Goal: Information Seeking & Learning: Compare options

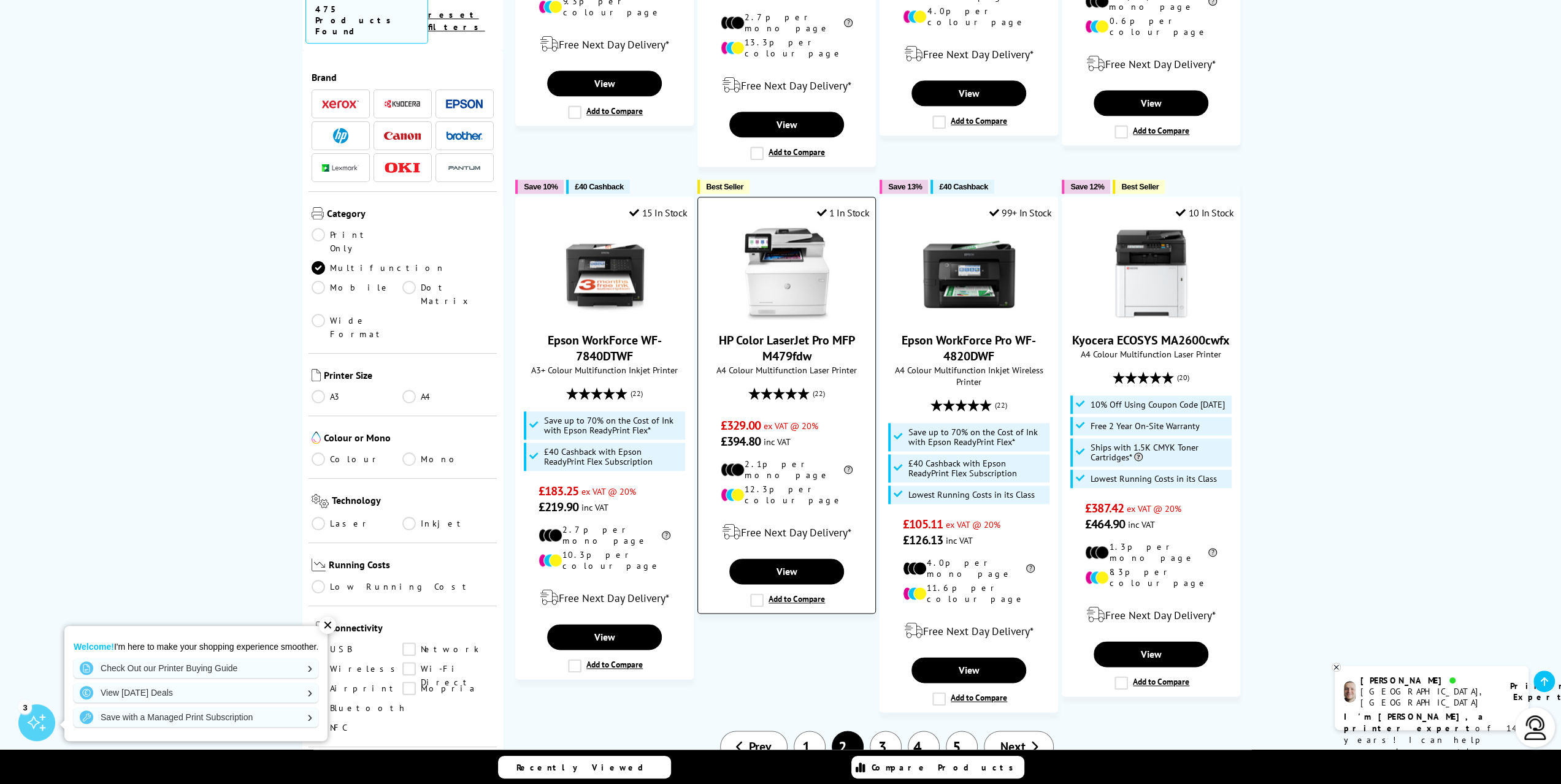
scroll to position [1410, 0]
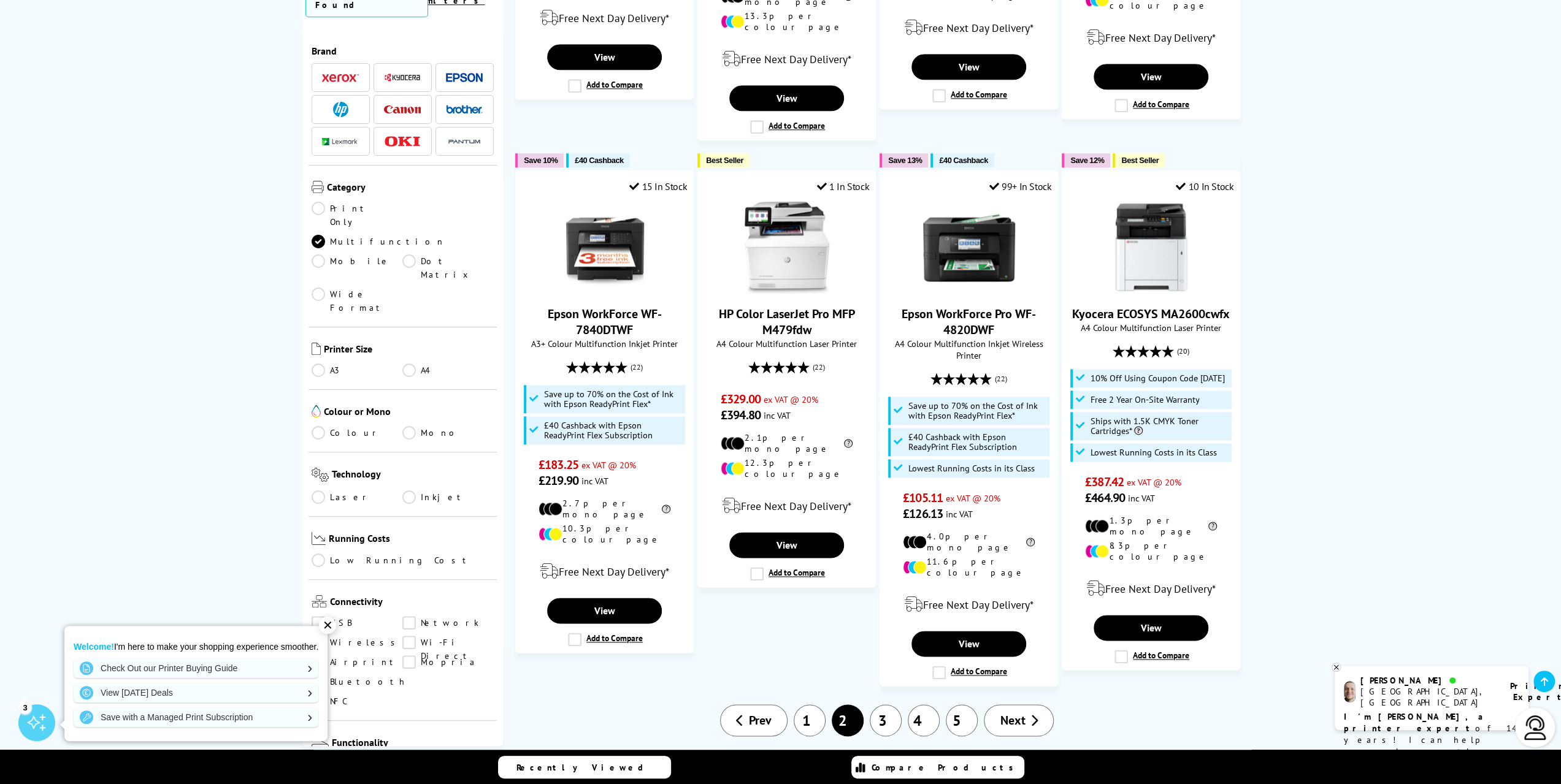
click at [885, 704] on link "3" at bounding box center [885, 719] width 32 height 32
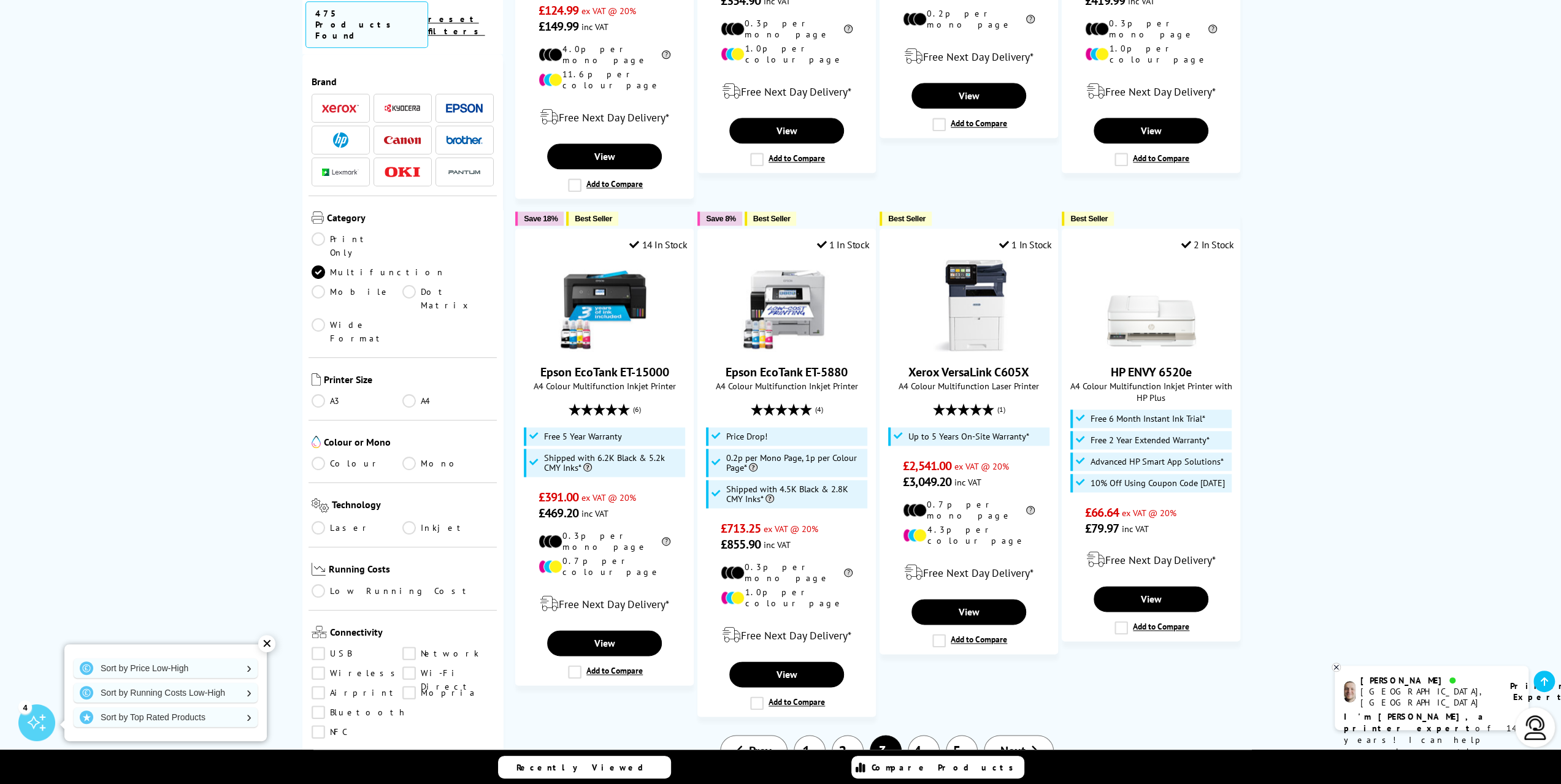
scroll to position [1410, 0]
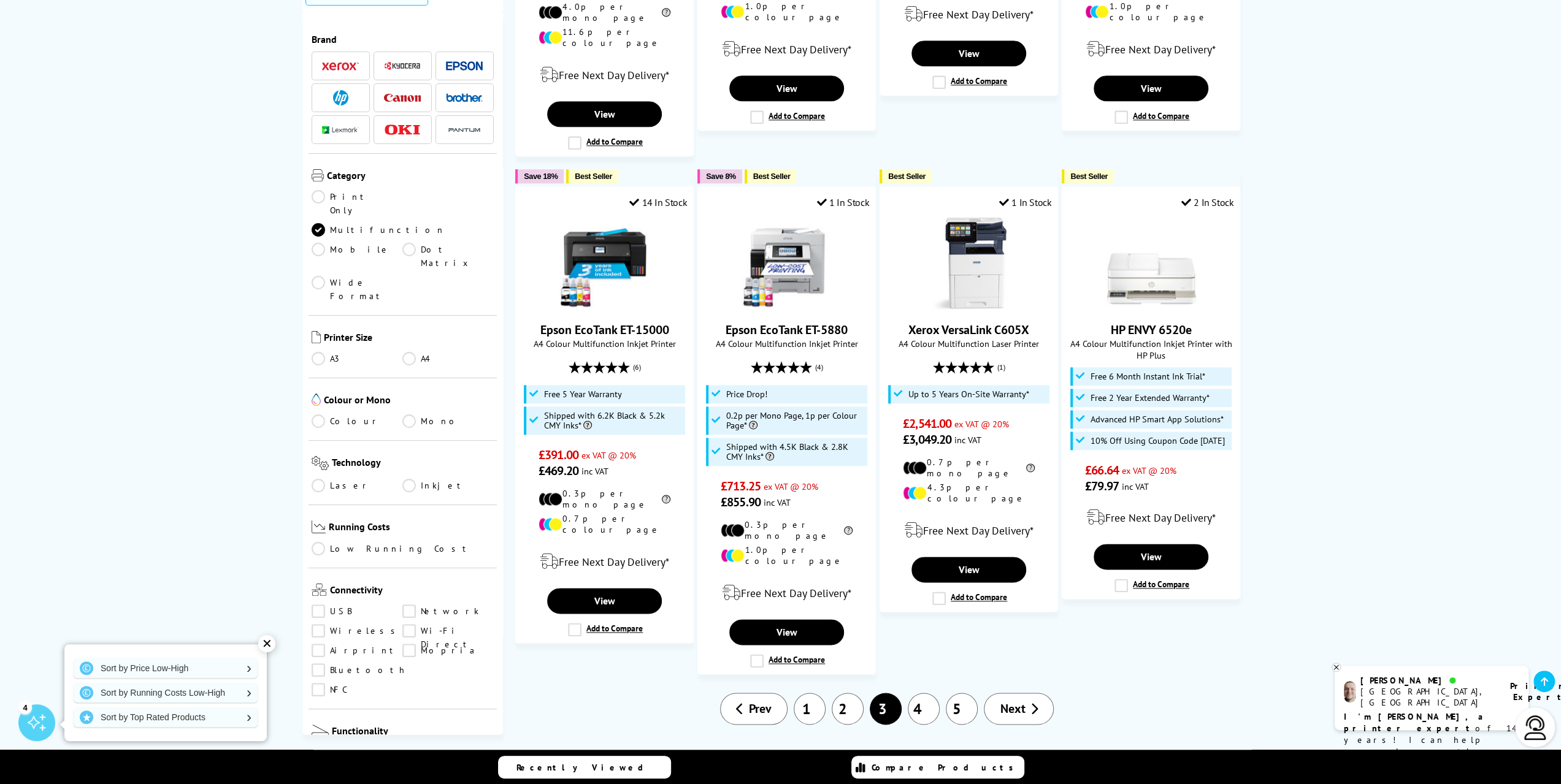
click at [926, 693] on link "4" at bounding box center [923, 709] width 32 height 32
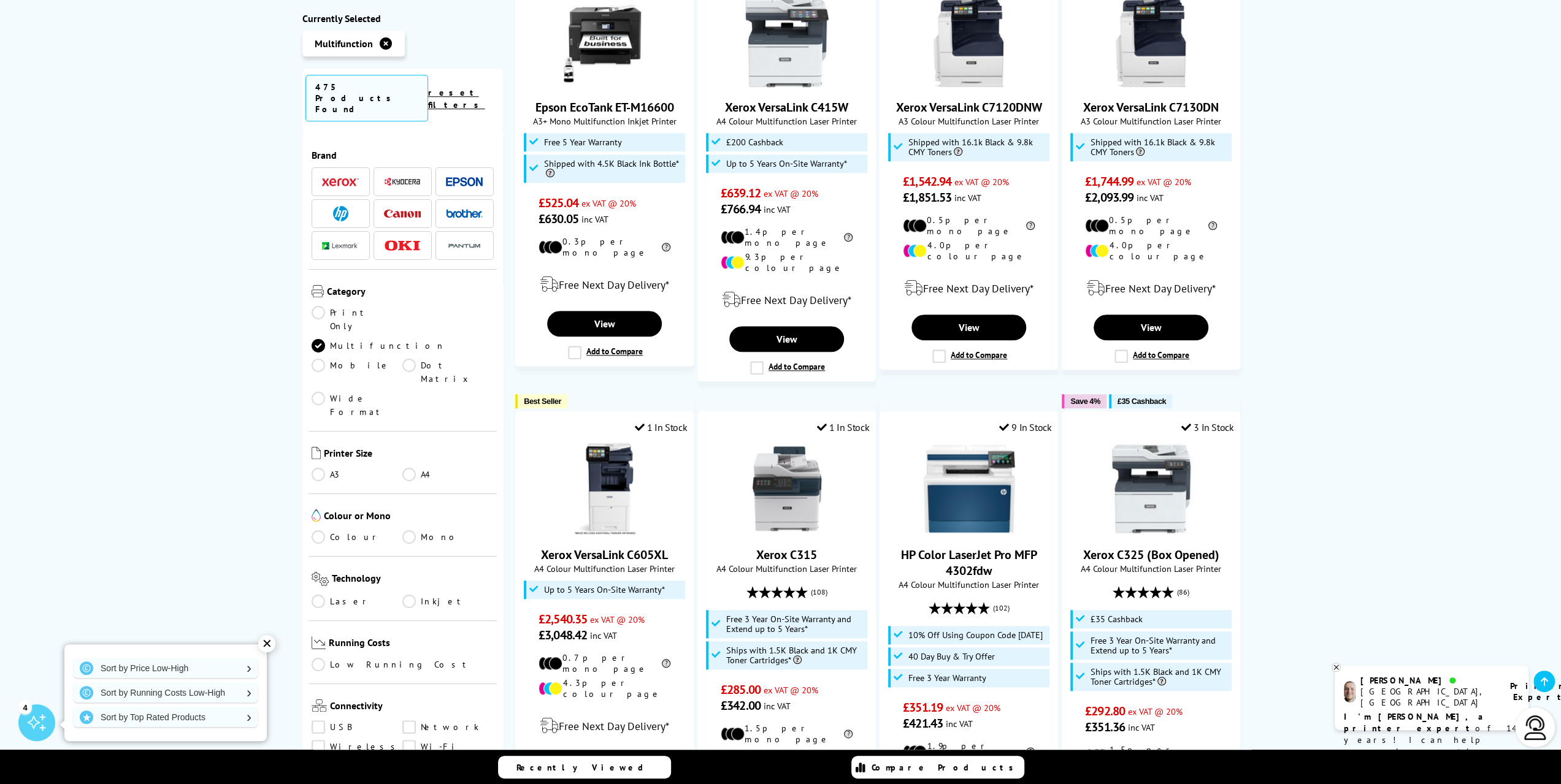
scroll to position [920, 0]
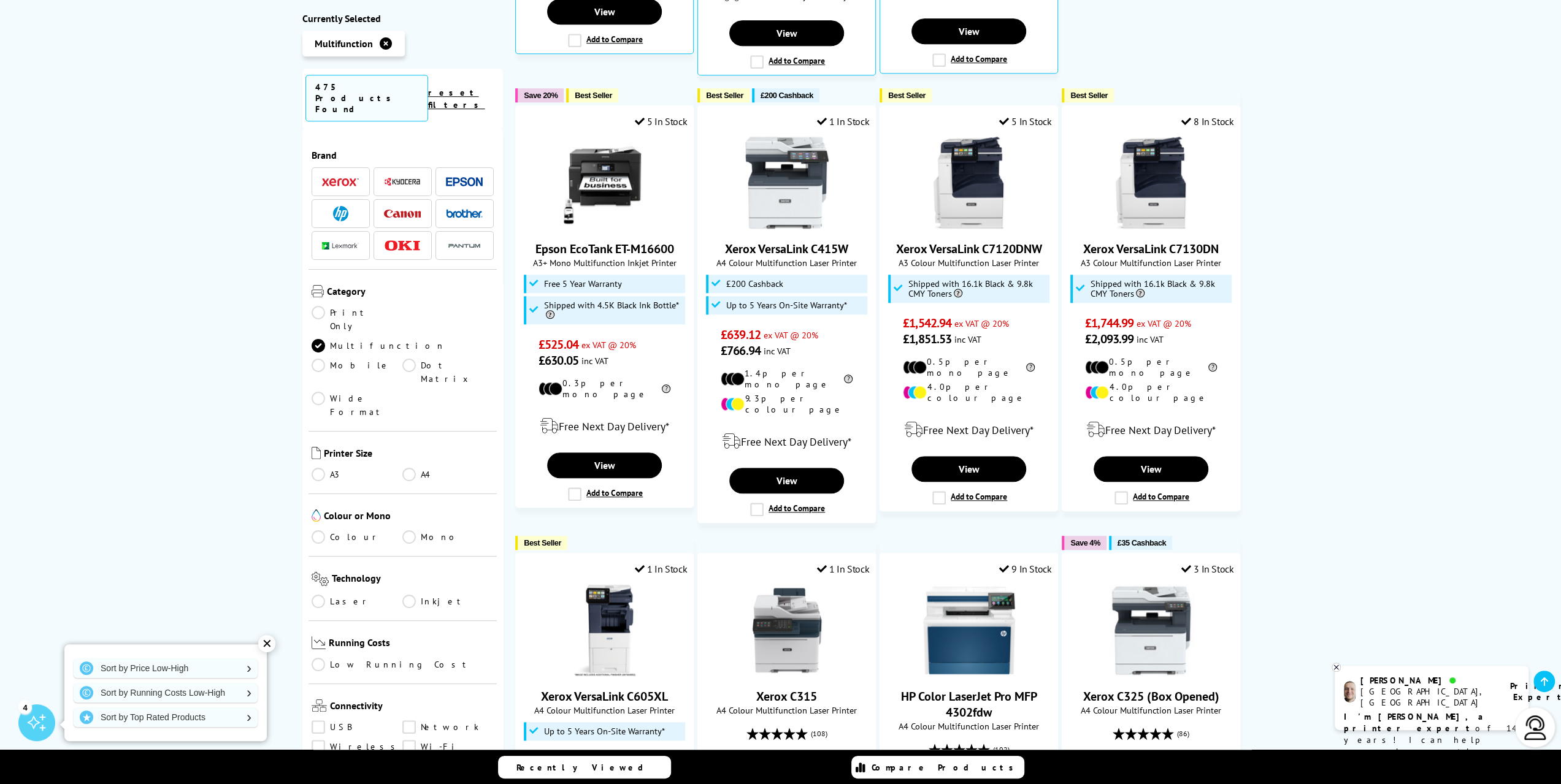
click at [462, 209] on img at bounding box center [465, 213] width 37 height 9
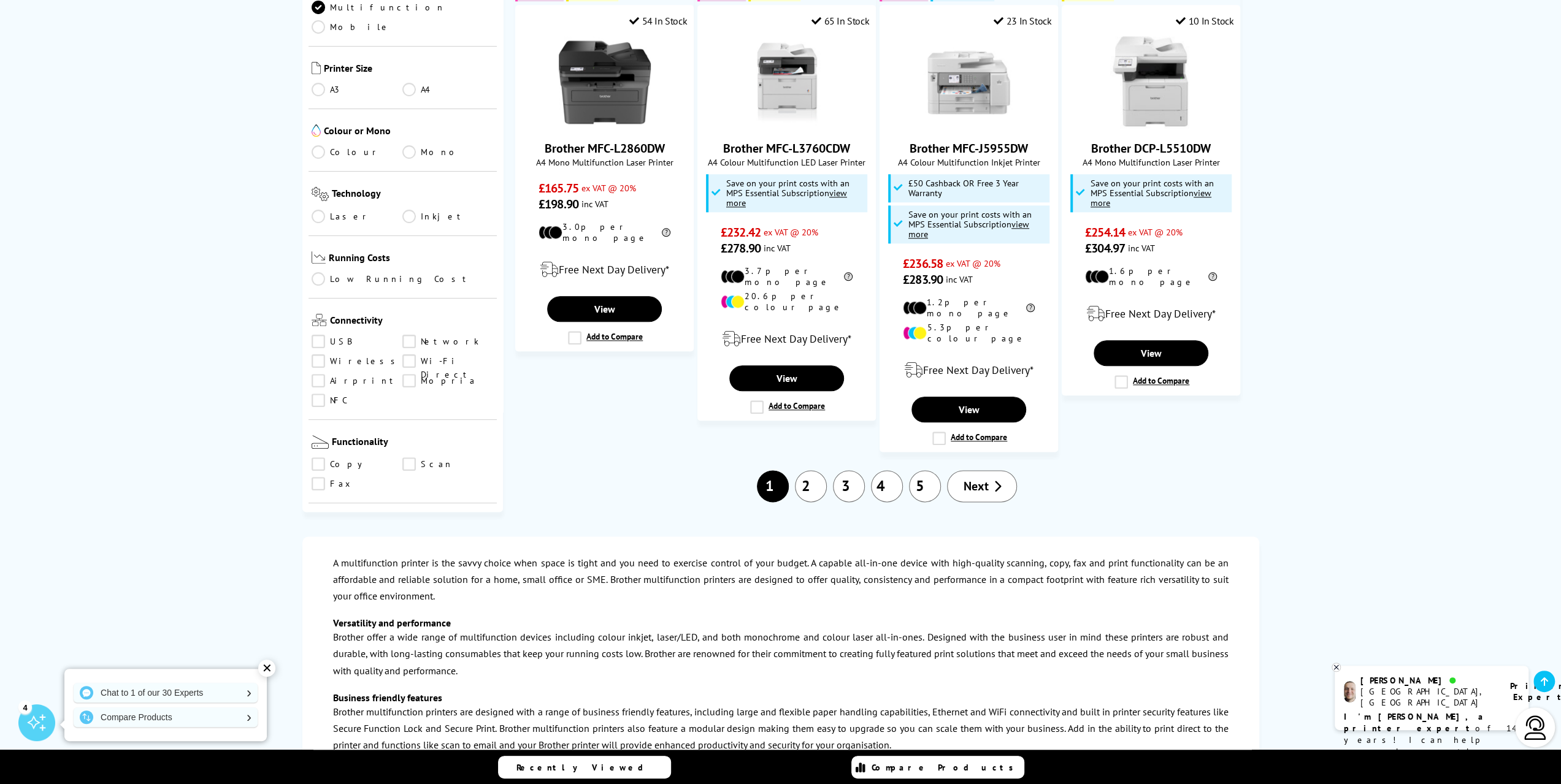
scroll to position [1349, 0]
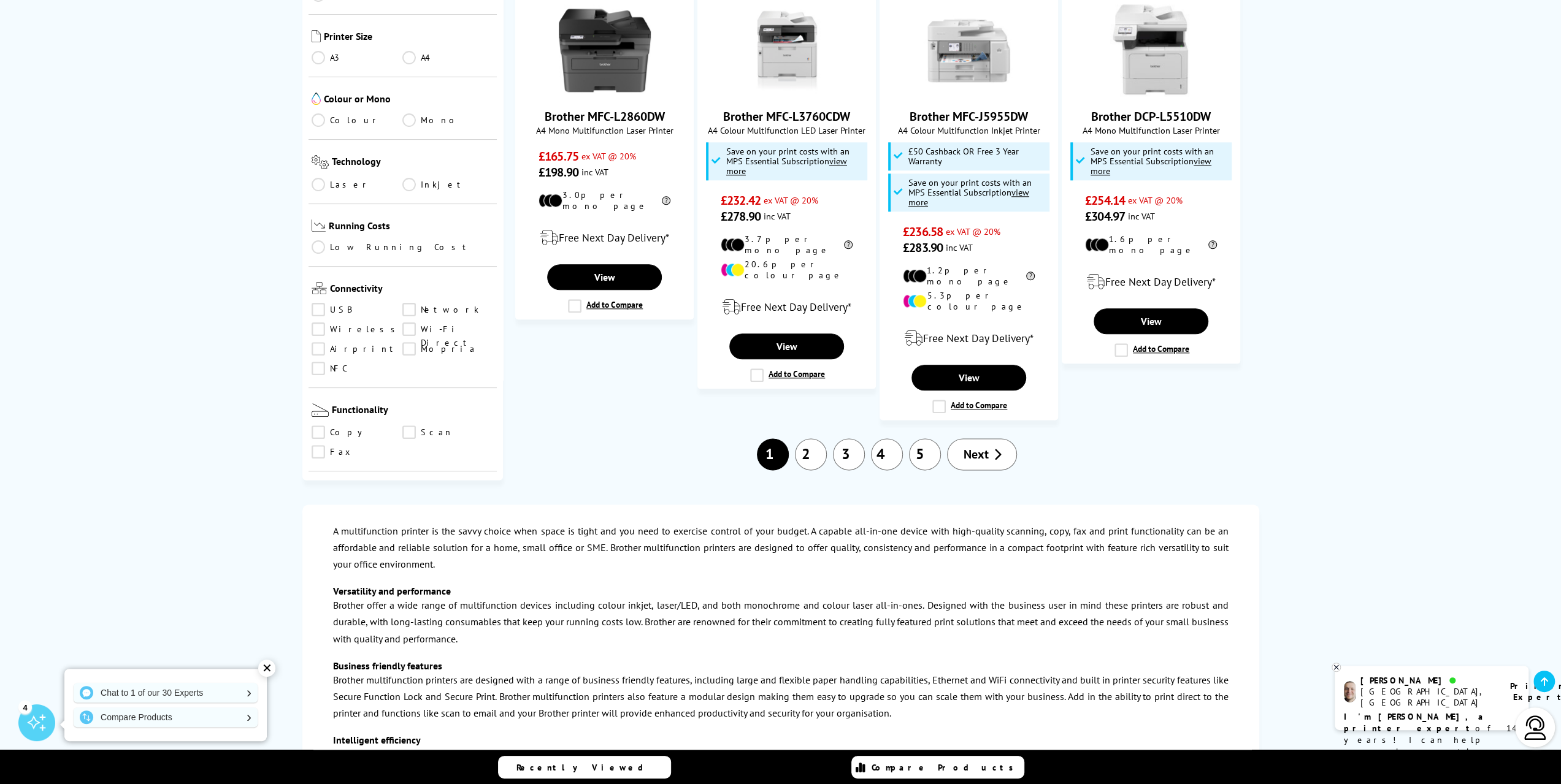
click at [815, 438] on link "2" at bounding box center [811, 454] width 32 height 32
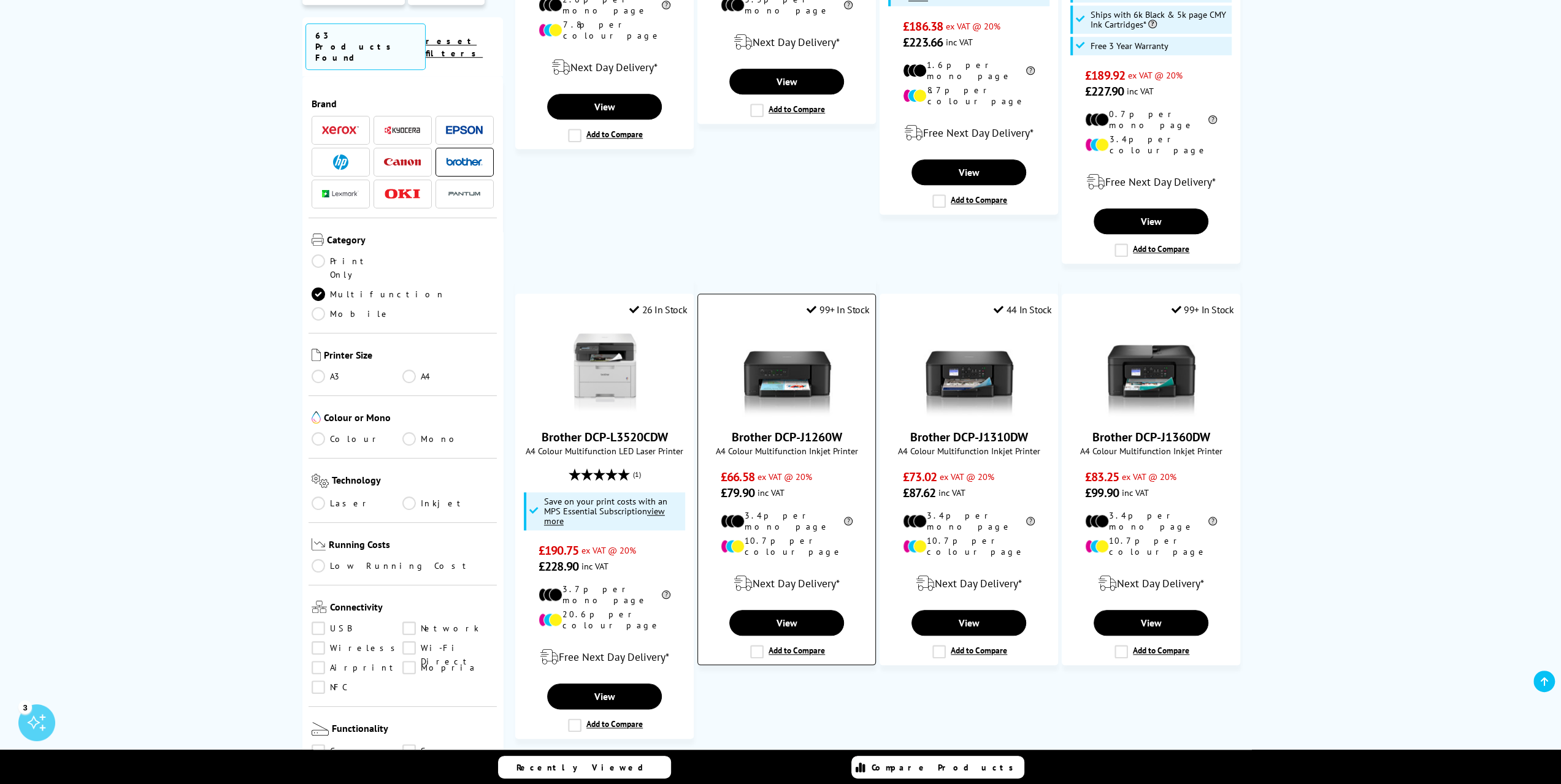
scroll to position [1104, 0]
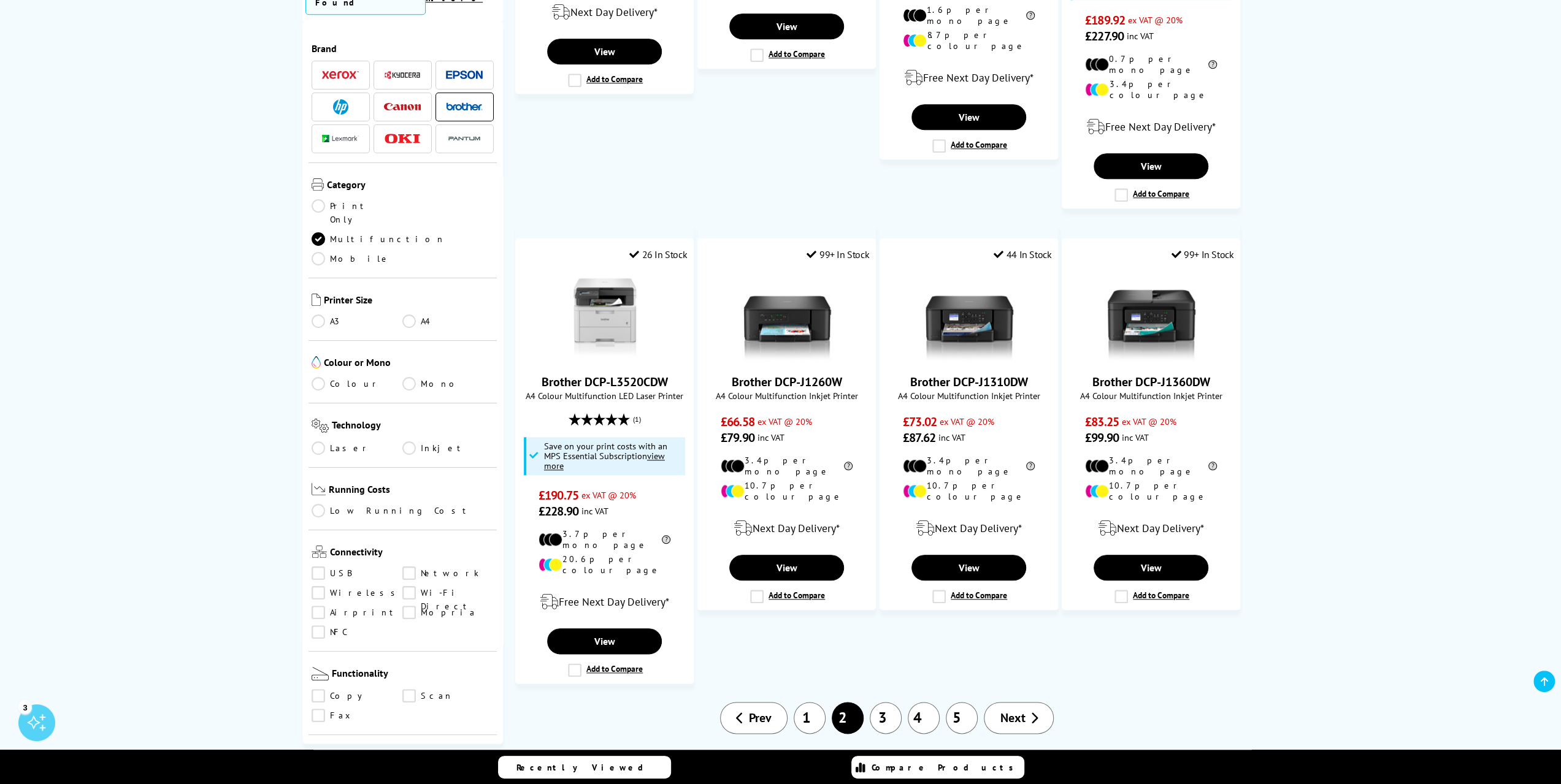
click at [884, 702] on link "3" at bounding box center [885, 718] width 32 height 32
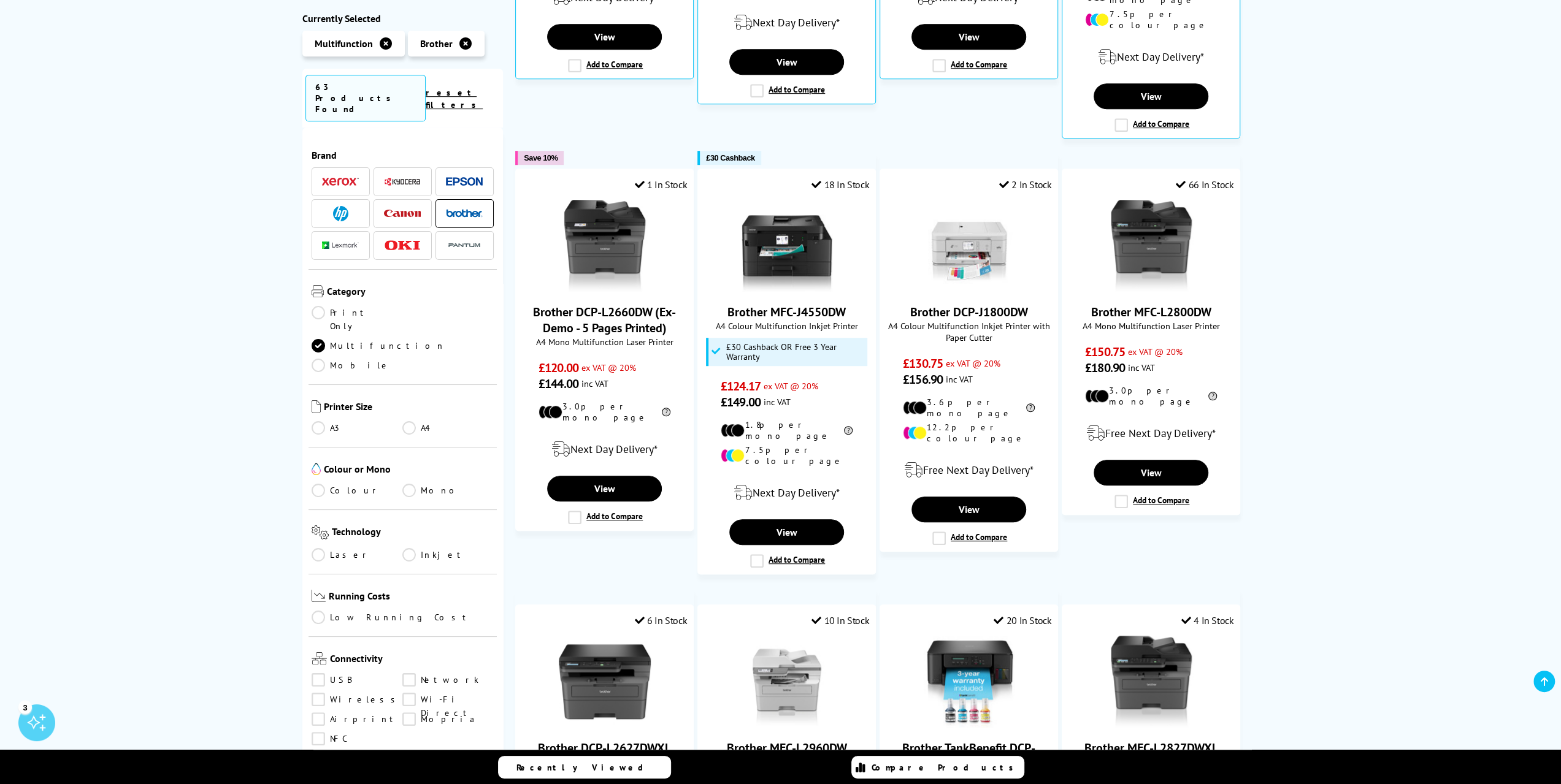
scroll to position [551, 0]
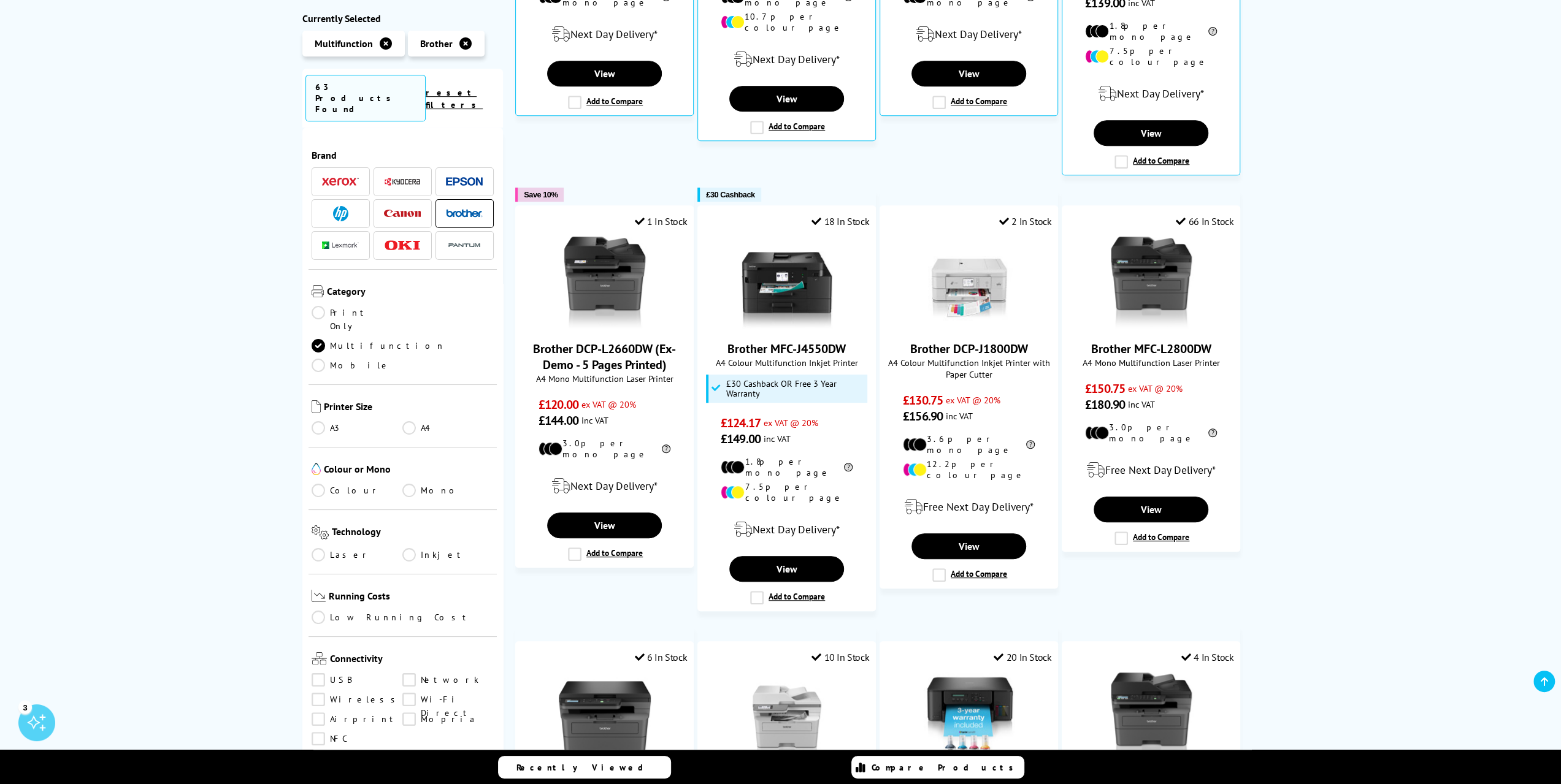
click at [317, 484] on link "Colour" at bounding box center [357, 491] width 91 height 14
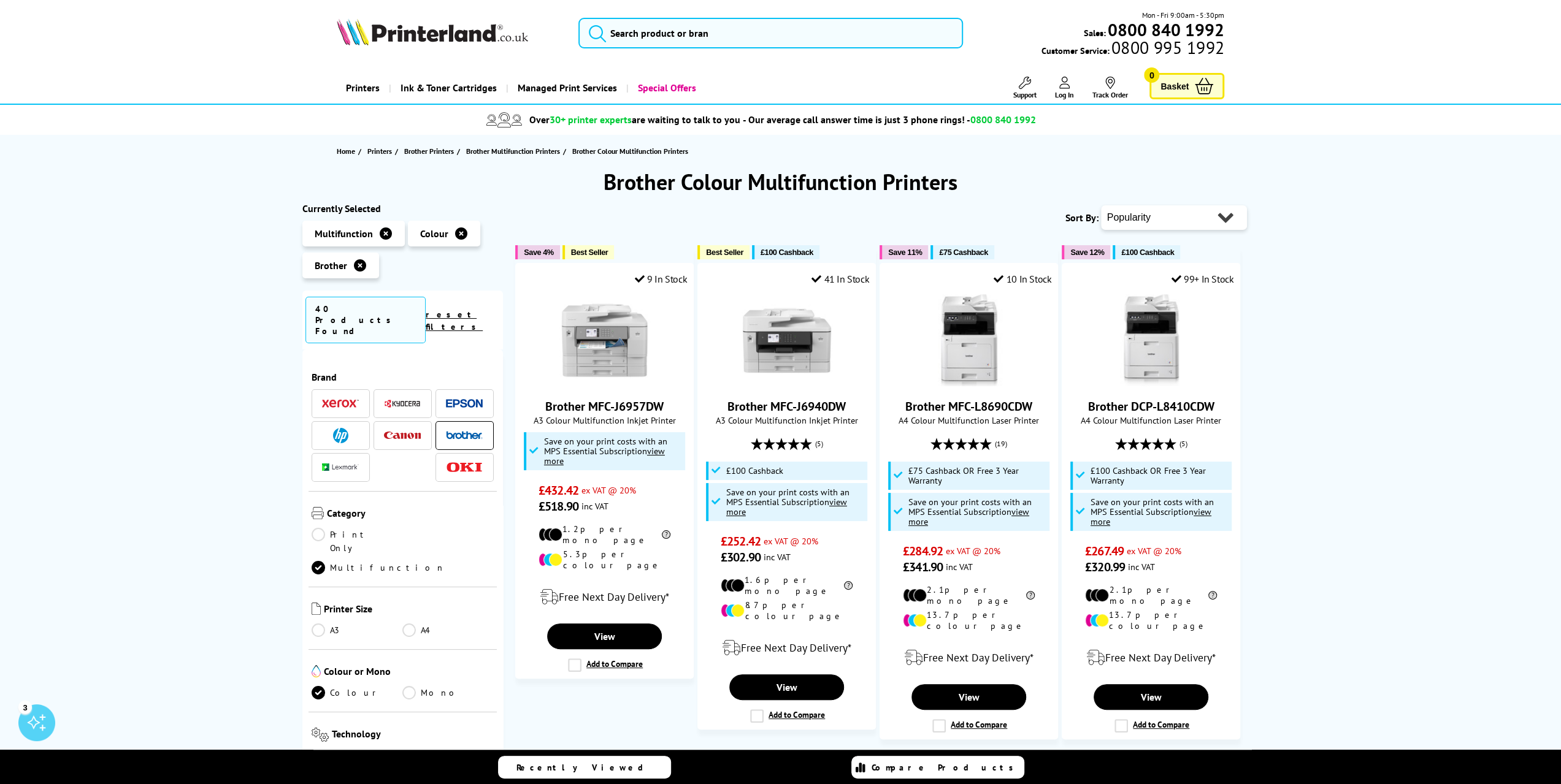
click at [1160, 218] on select "Popularity Rating Price - Low to High Price - High to Low Running Costs - Low t…" at bounding box center [1174, 217] width 146 height 24
select select "Price Descending"
click at [1101, 205] on select "Popularity Rating Price - Low to High Price - High to Low Running Costs - Low t…" at bounding box center [1174, 217] width 146 height 24
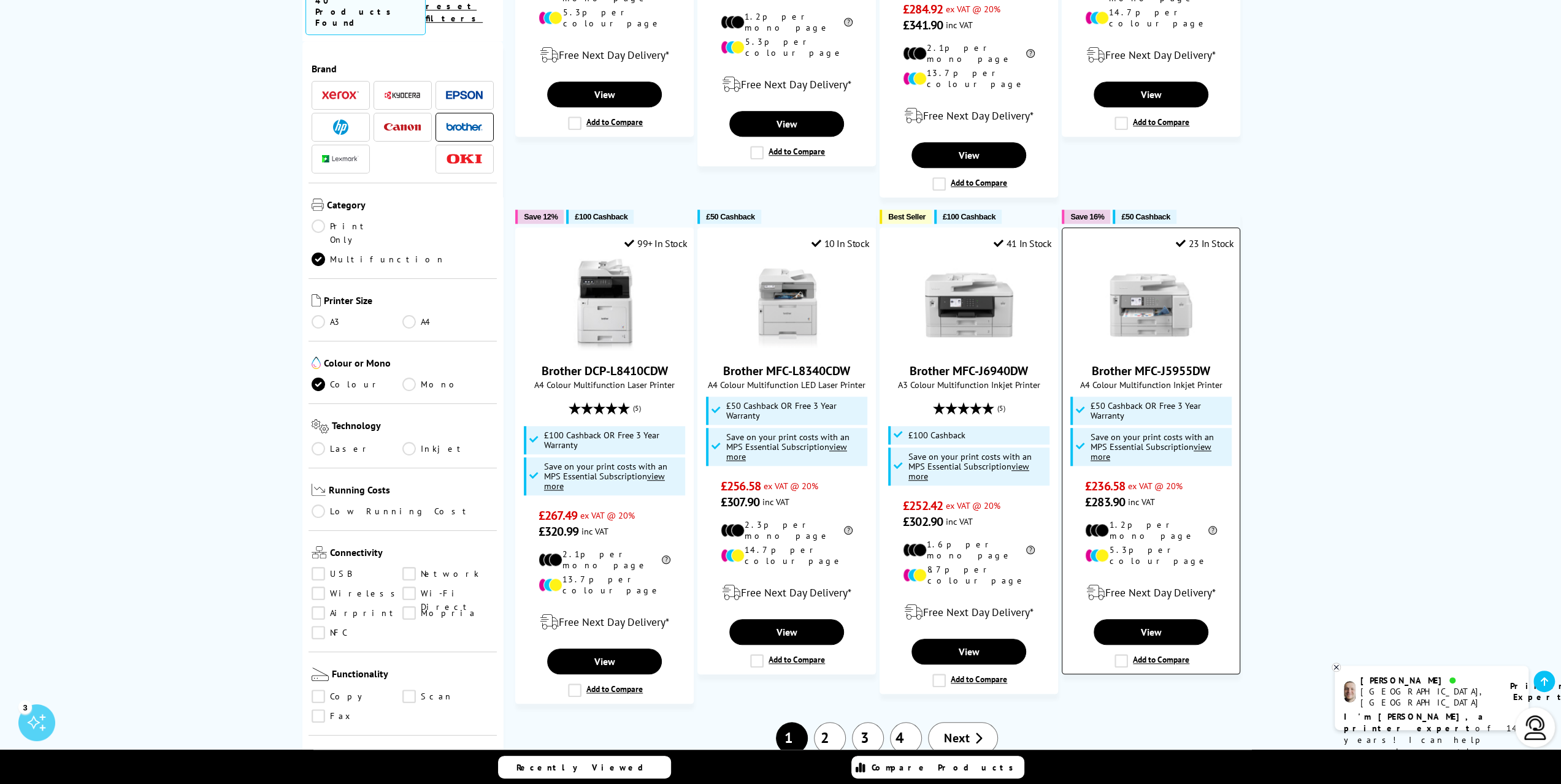
scroll to position [980, 0]
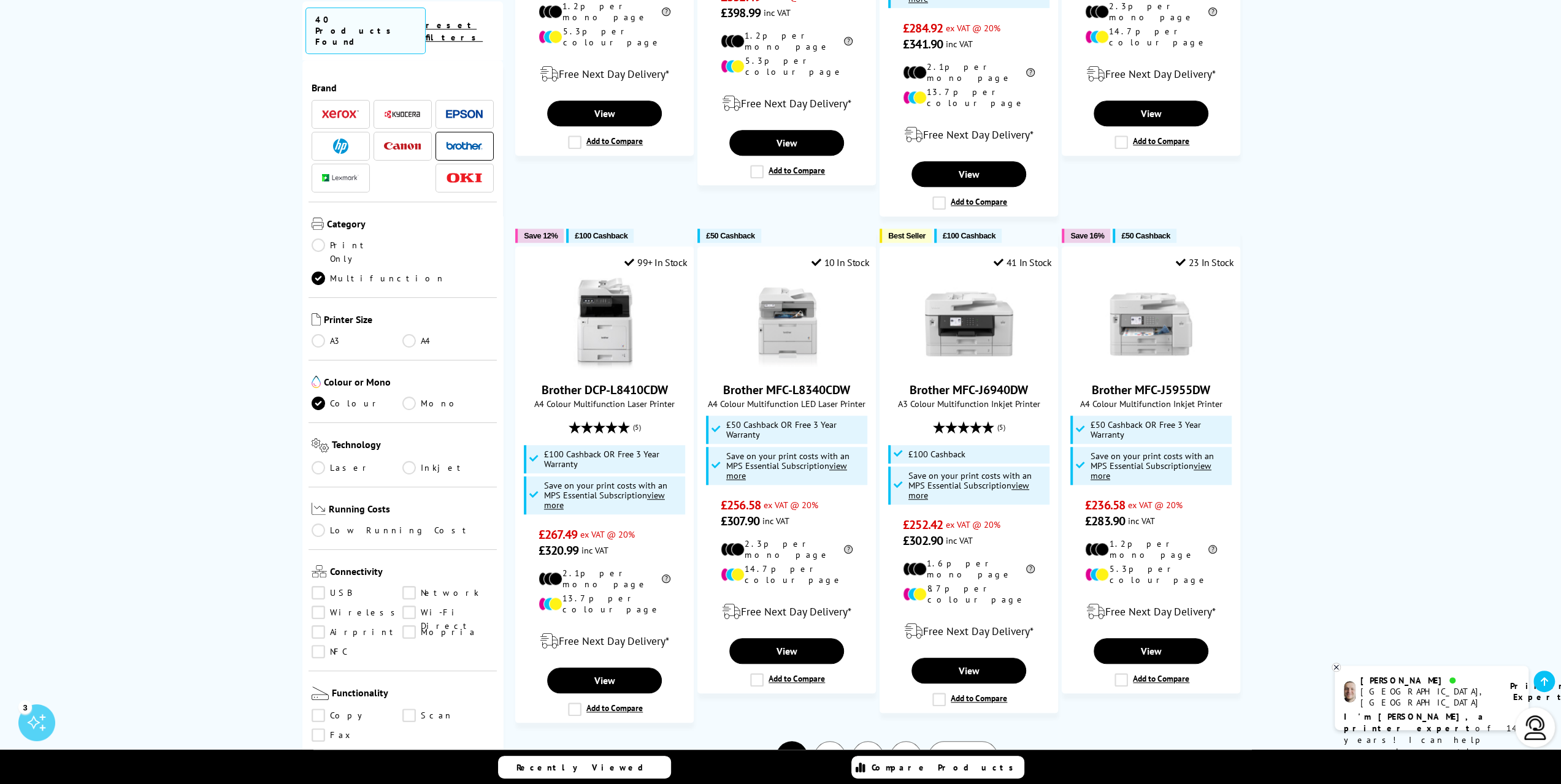
click at [829, 741] on link "2" at bounding box center [829, 757] width 32 height 32
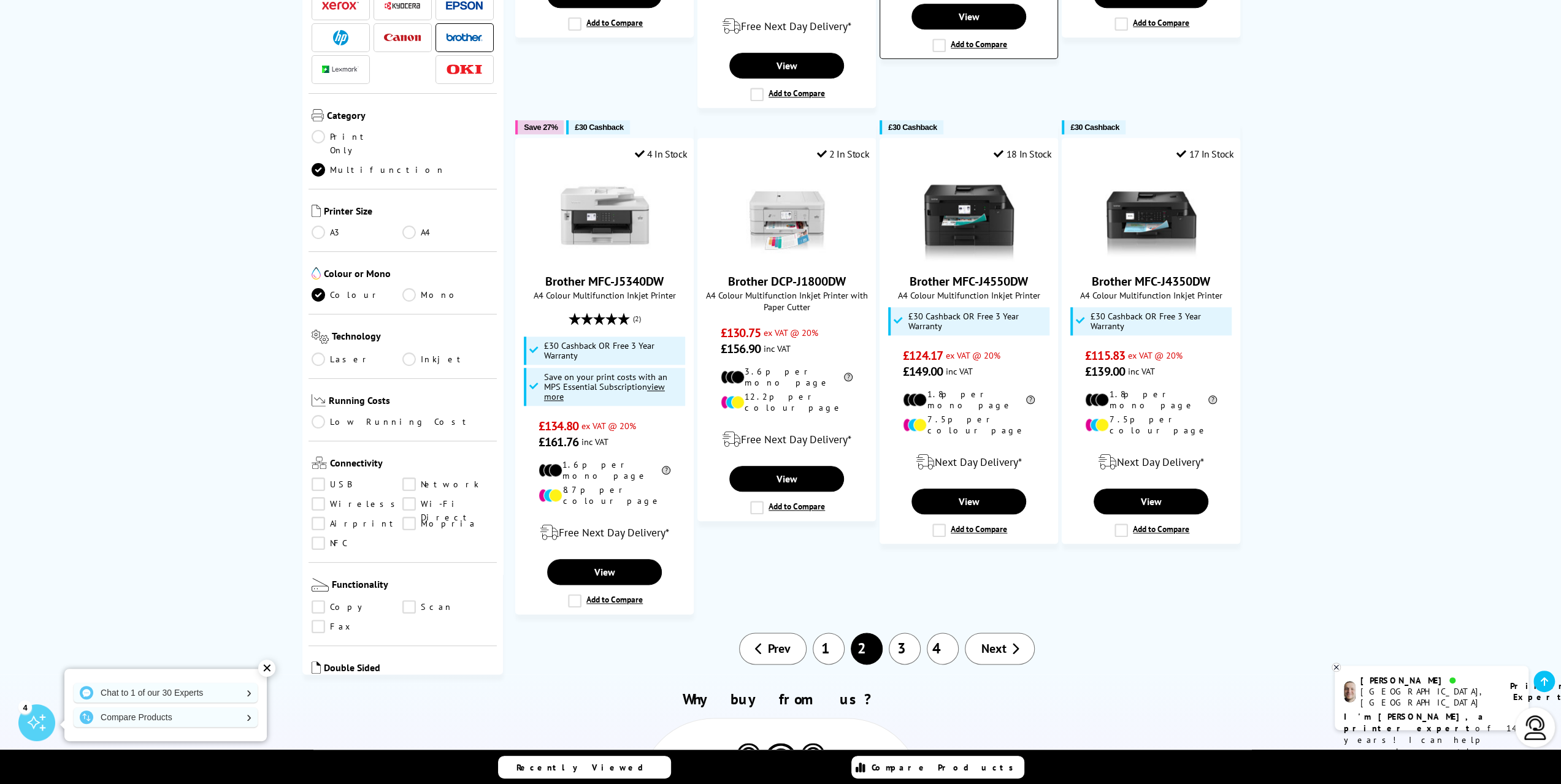
scroll to position [1226, 0]
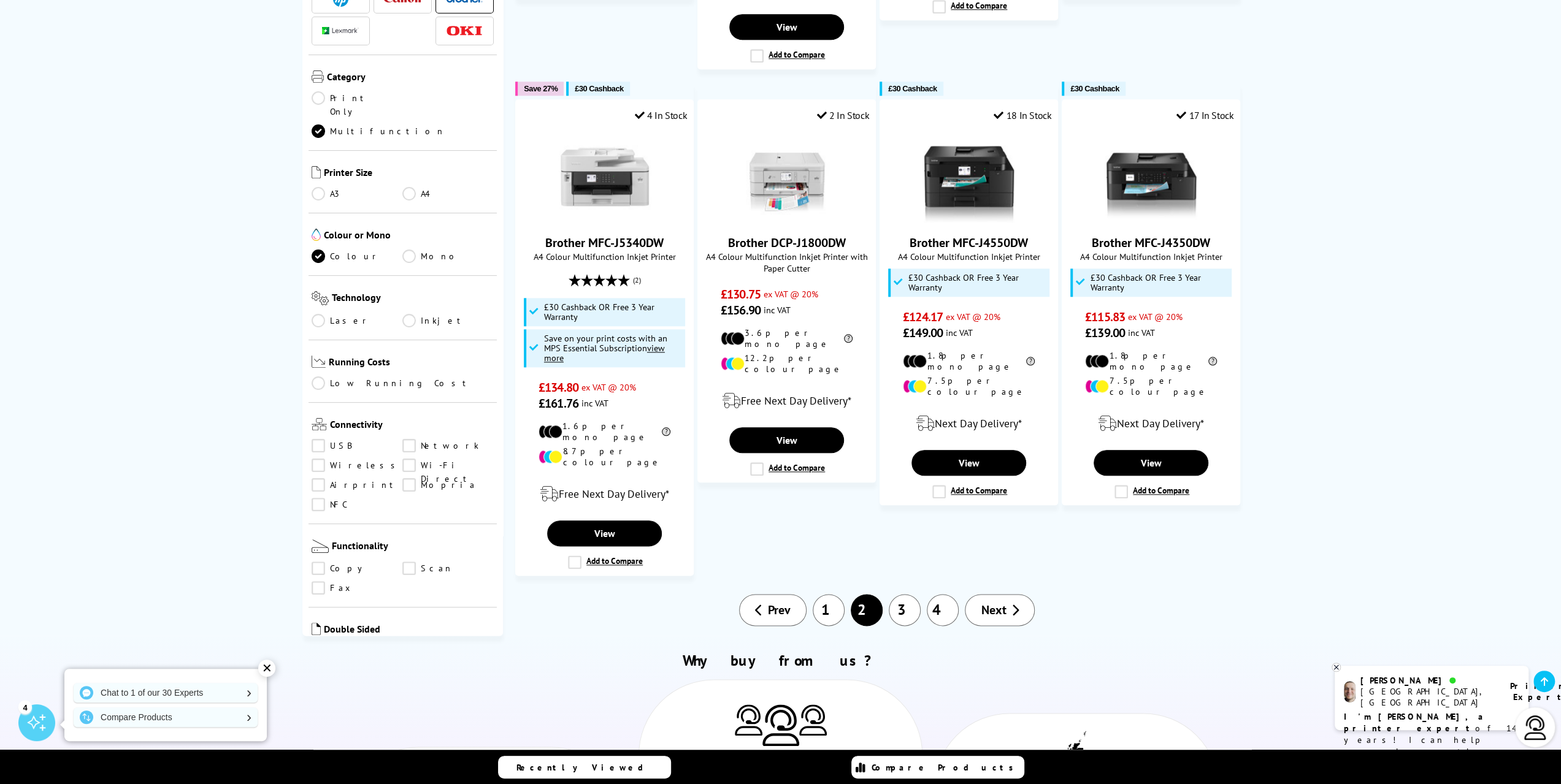
click at [914, 594] on link "3" at bounding box center [905, 610] width 32 height 32
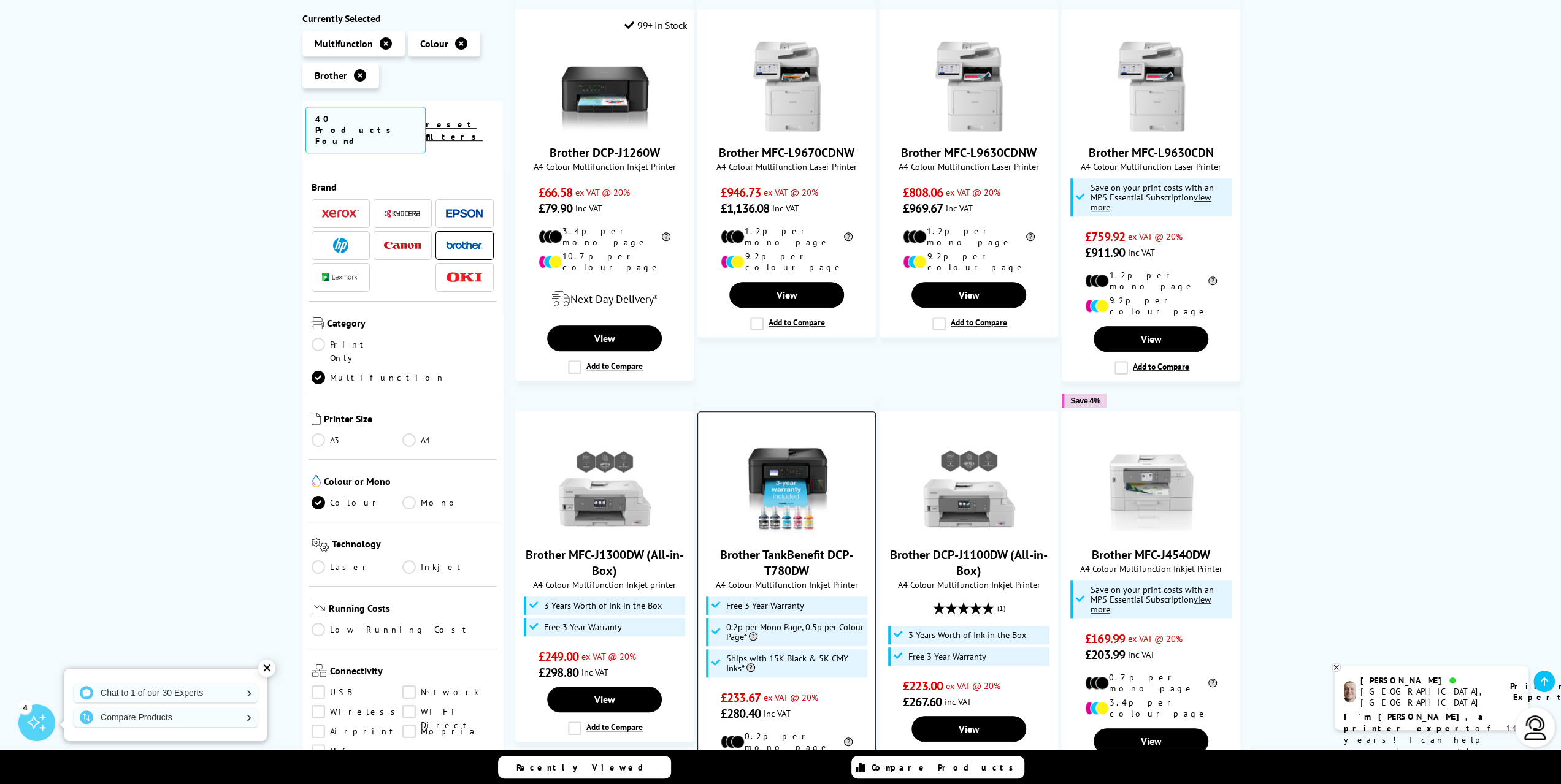
scroll to position [858, 0]
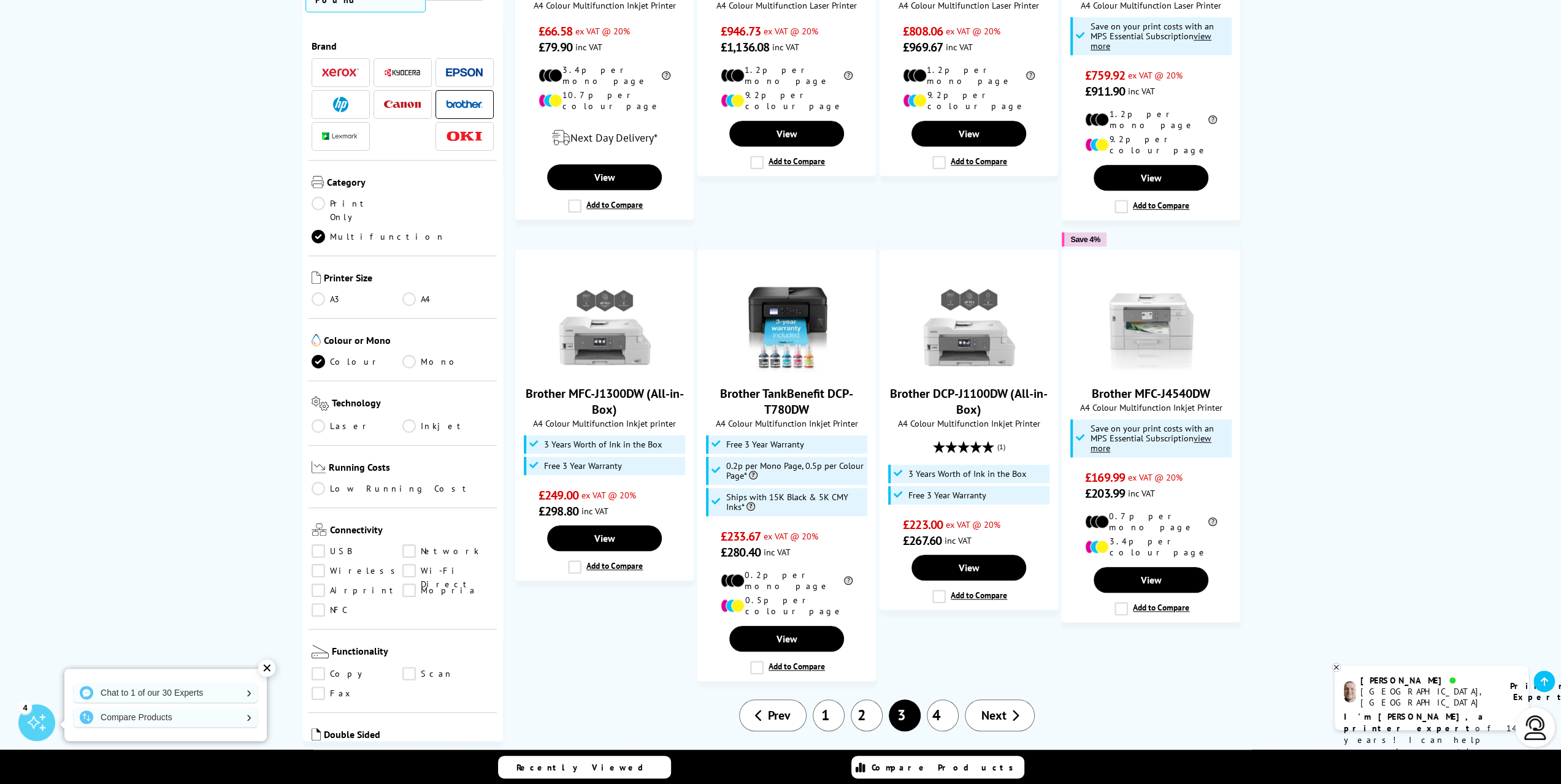
click at [945, 699] on link "4" at bounding box center [942, 715] width 32 height 32
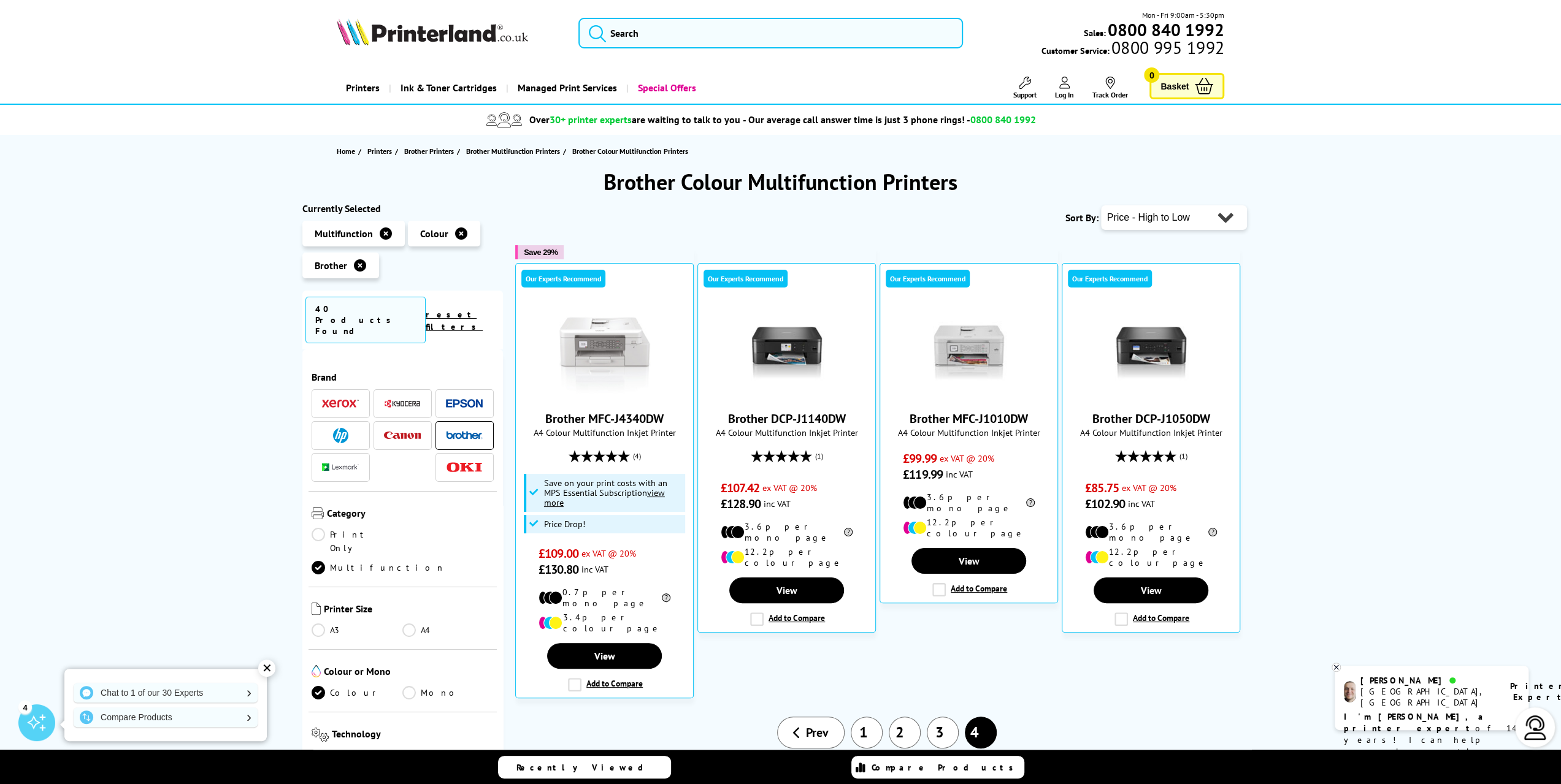
scroll to position [62, 0]
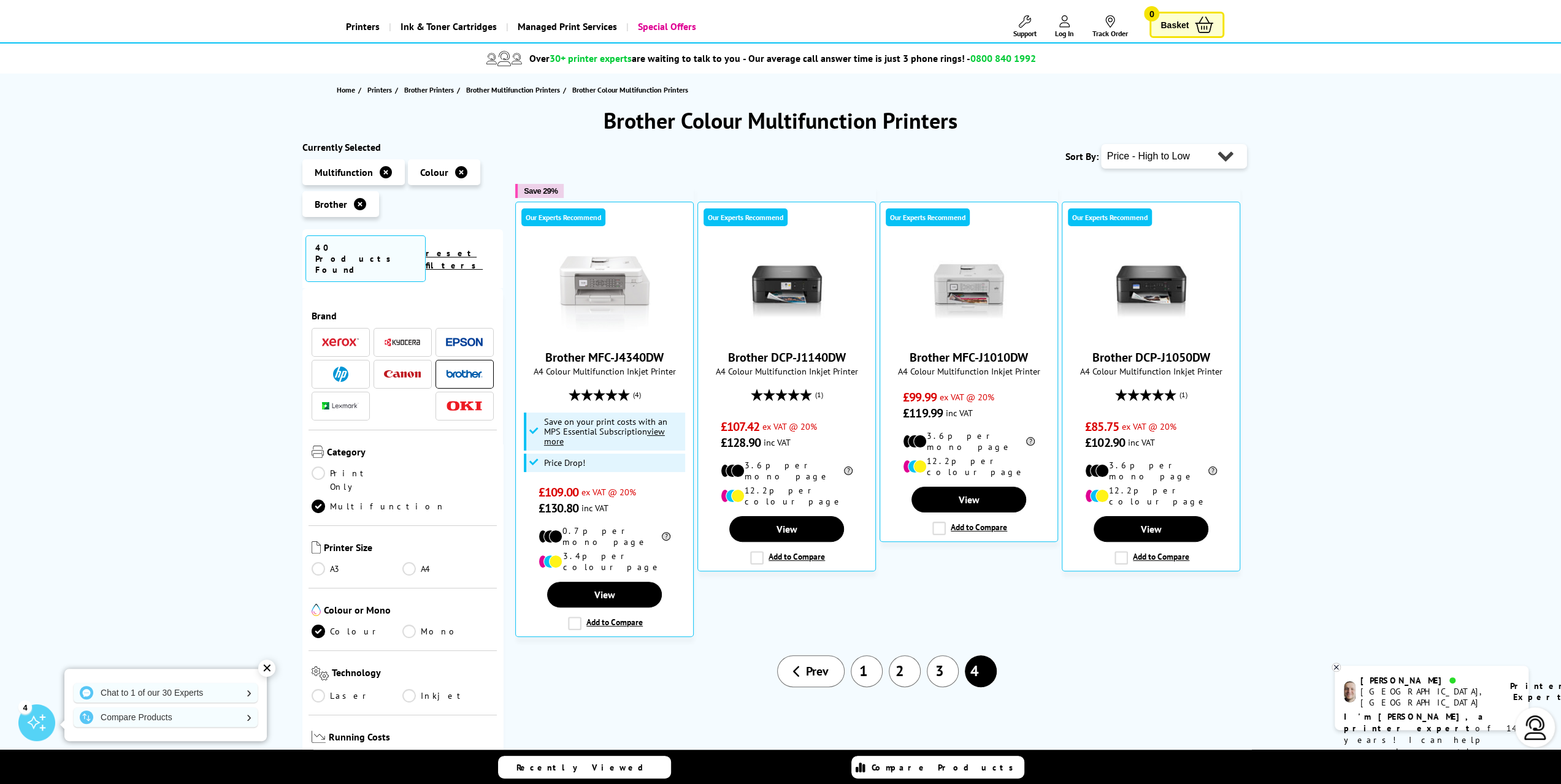
click at [1379, 711] on b "I'm Ashley, a printer expert" at bounding box center [1415, 721] width 143 height 22
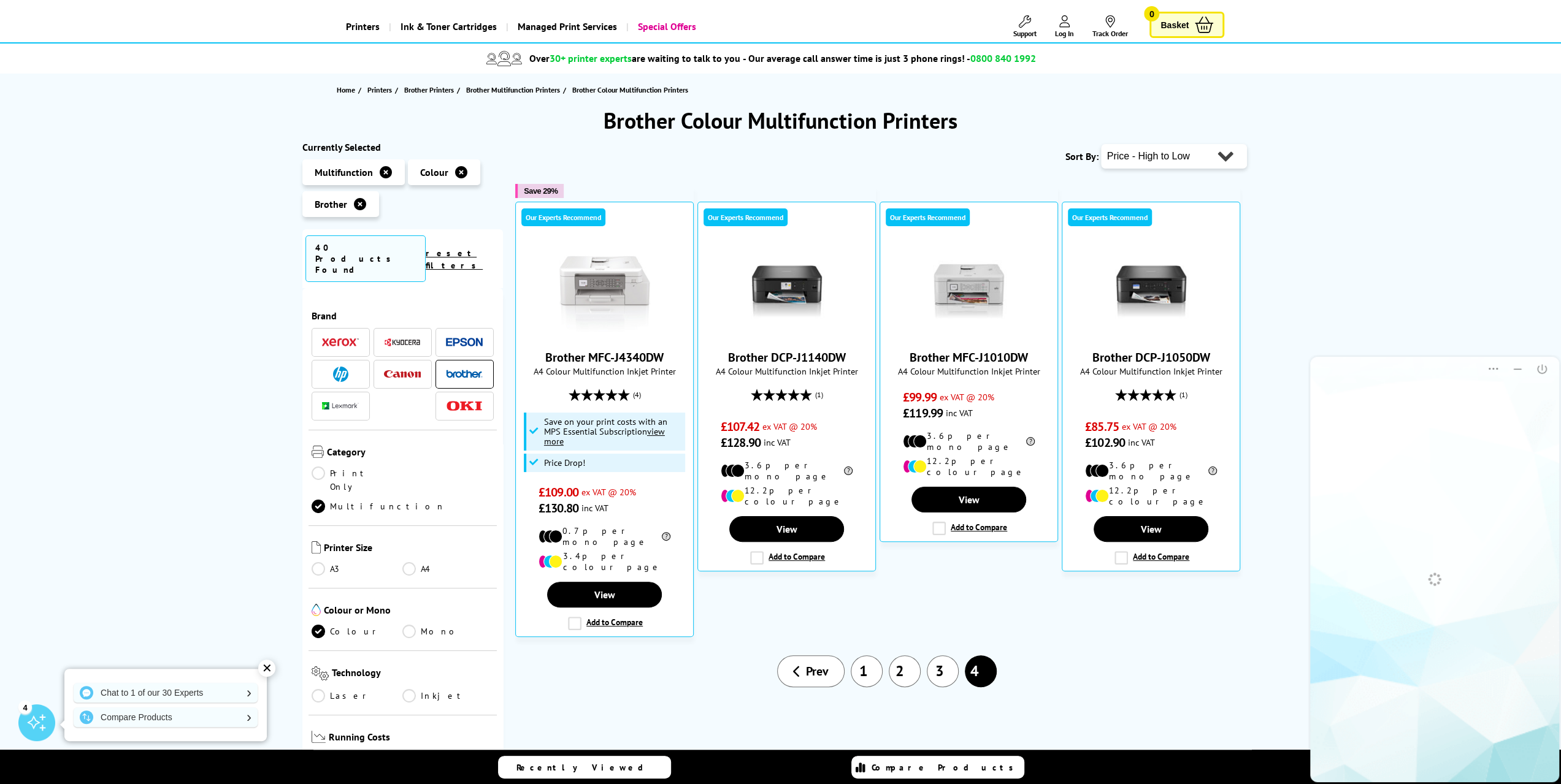
scroll to position [0, 0]
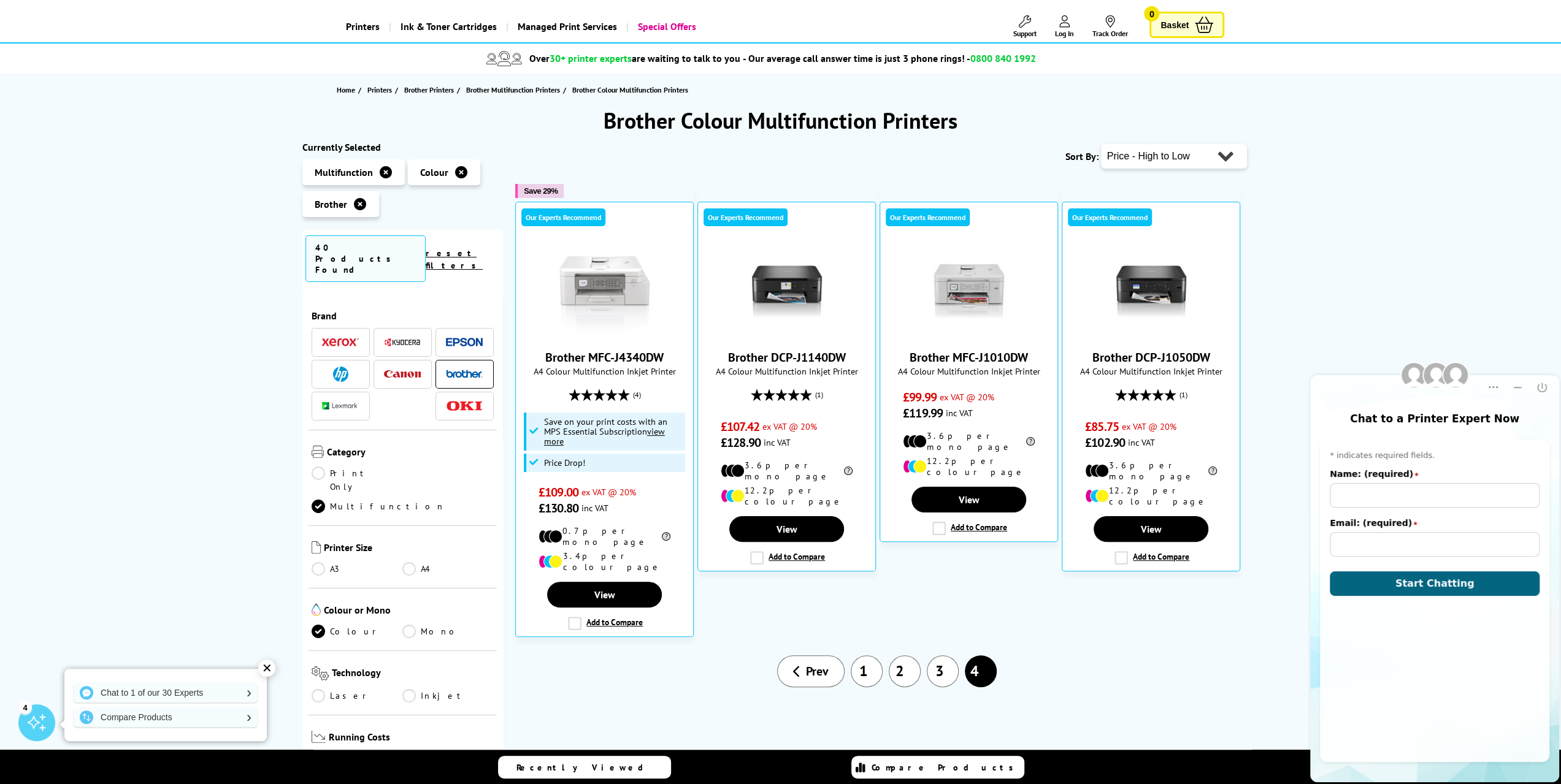
click at [1356, 241] on div "Brother Colour Multifunction Printers Currently Selected Multifunction Colour B…" at bounding box center [780, 558] width 1561 height 905
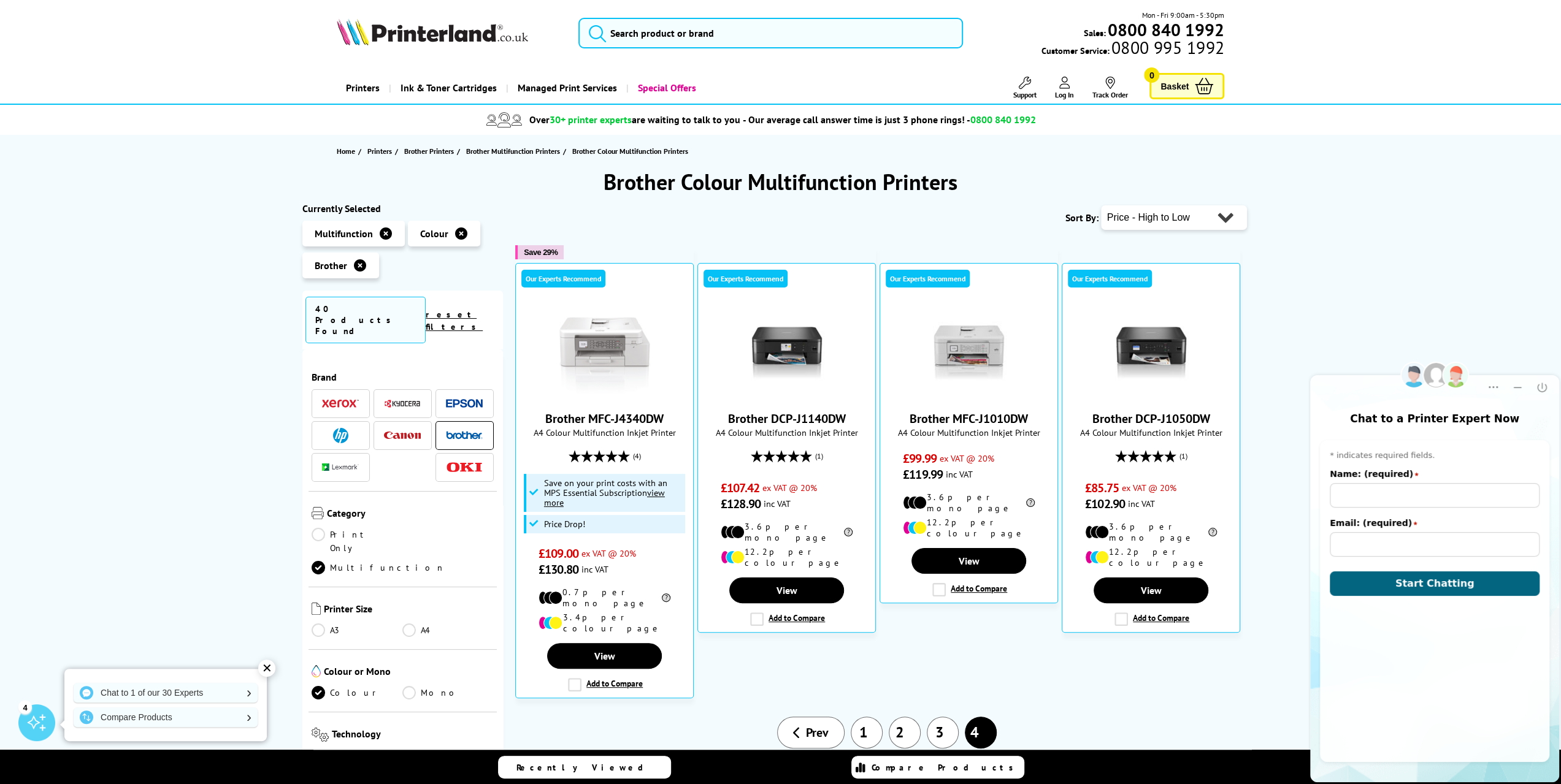
click at [465, 462] on img at bounding box center [465, 467] width 37 height 11
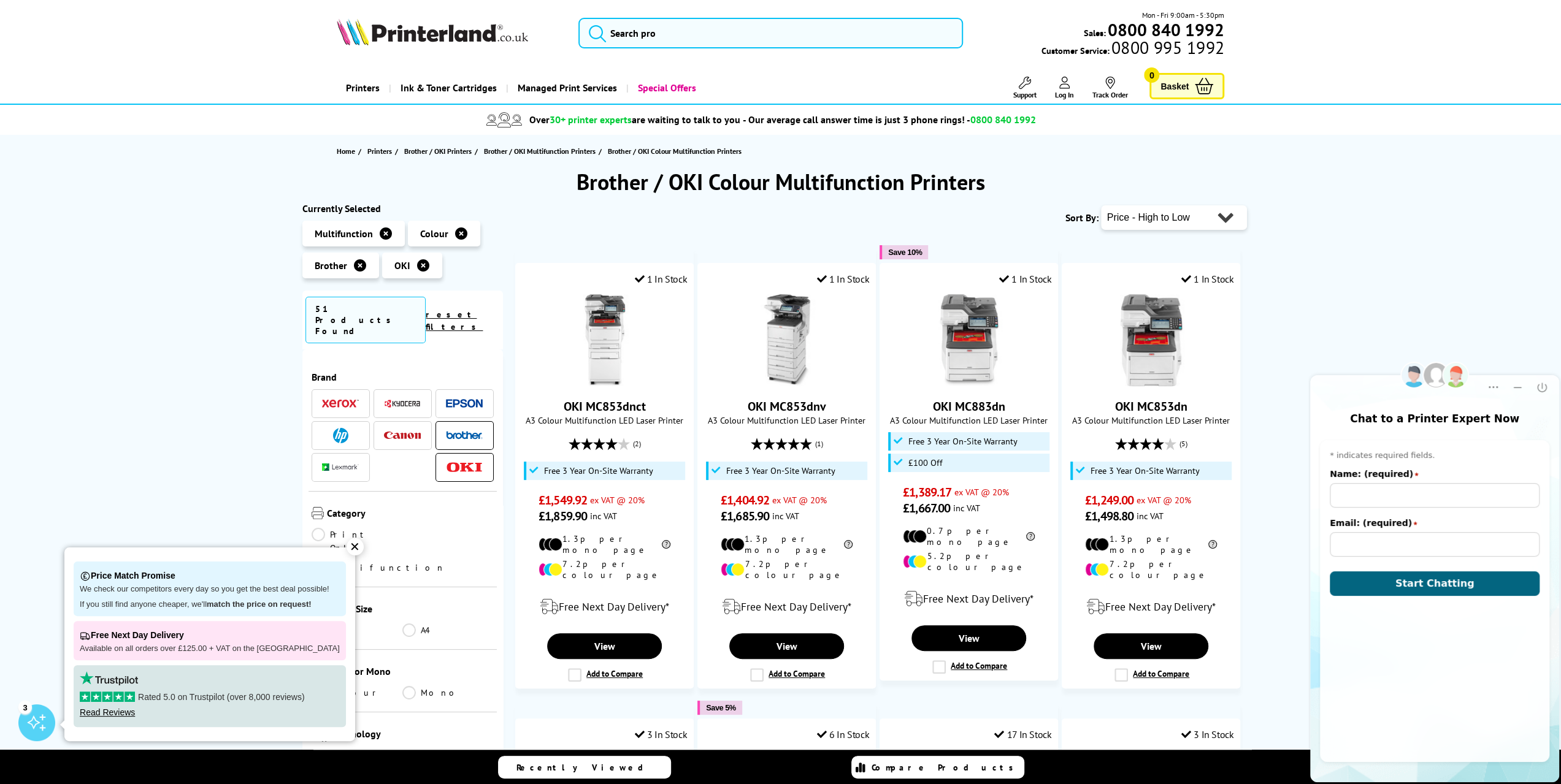
click at [458, 428] on span at bounding box center [465, 436] width 37 height 16
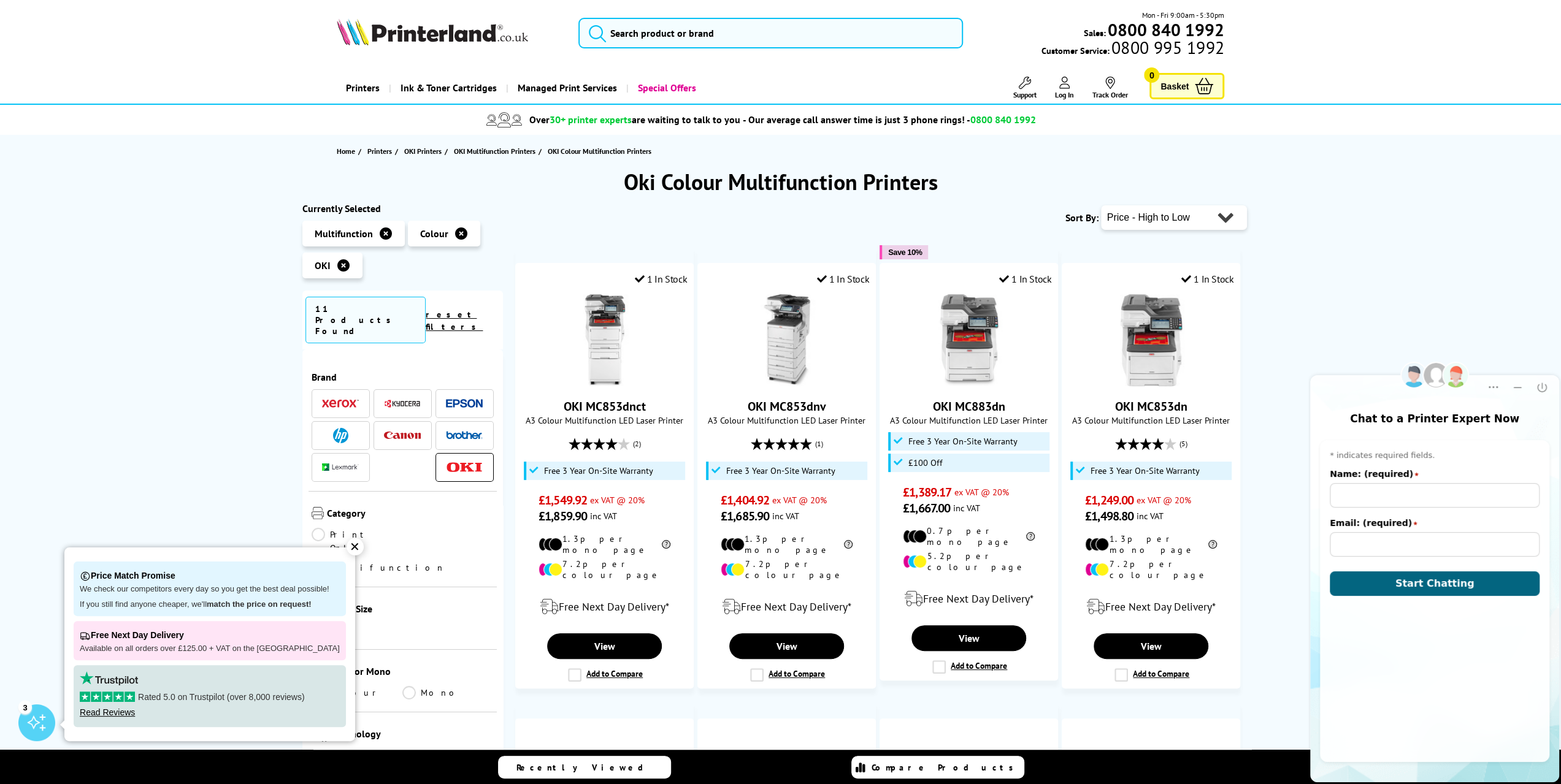
scroll to position [62, 0]
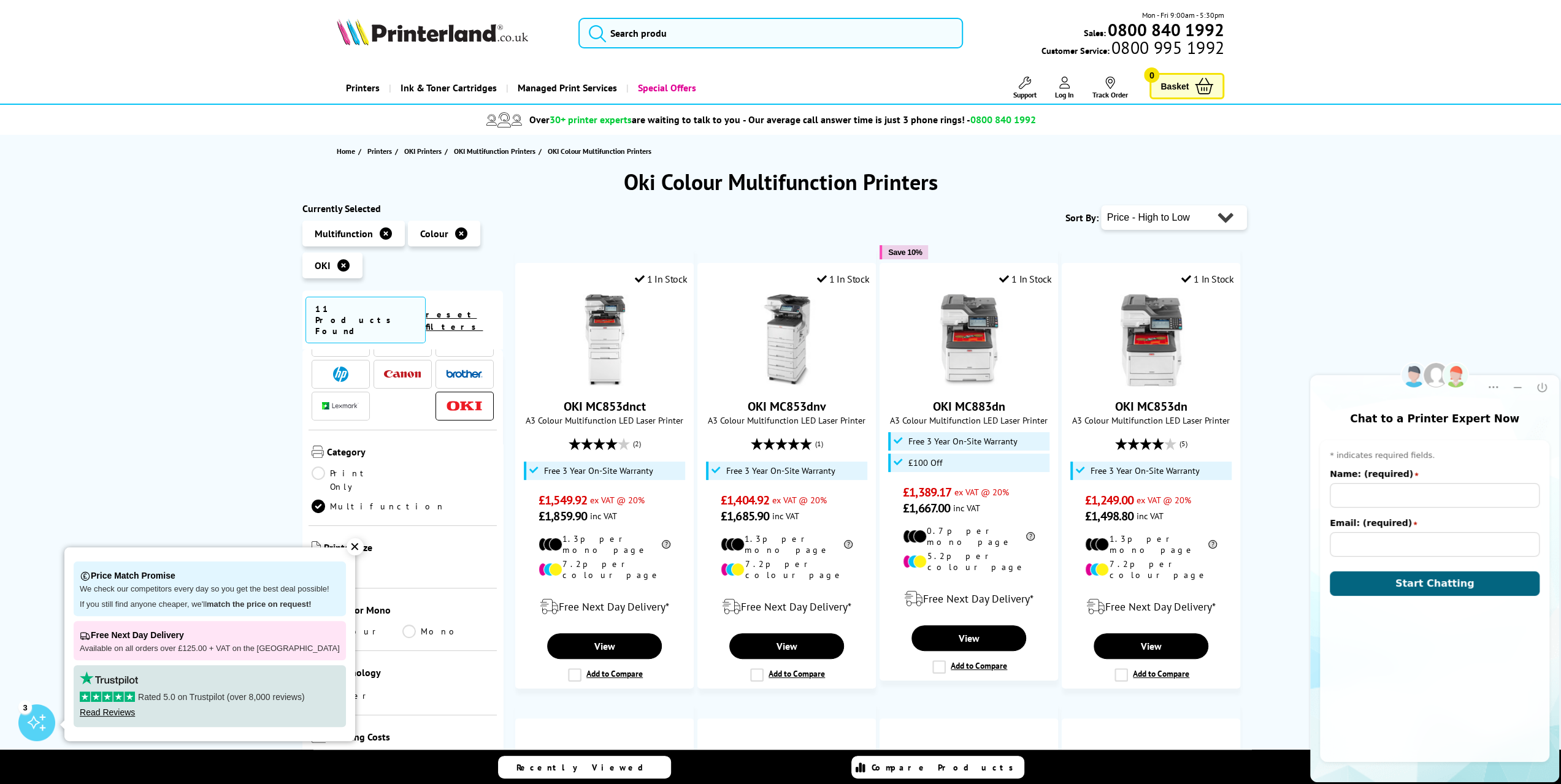
click at [346, 550] on div "✕" at bounding box center [355, 547] width 18 height 18
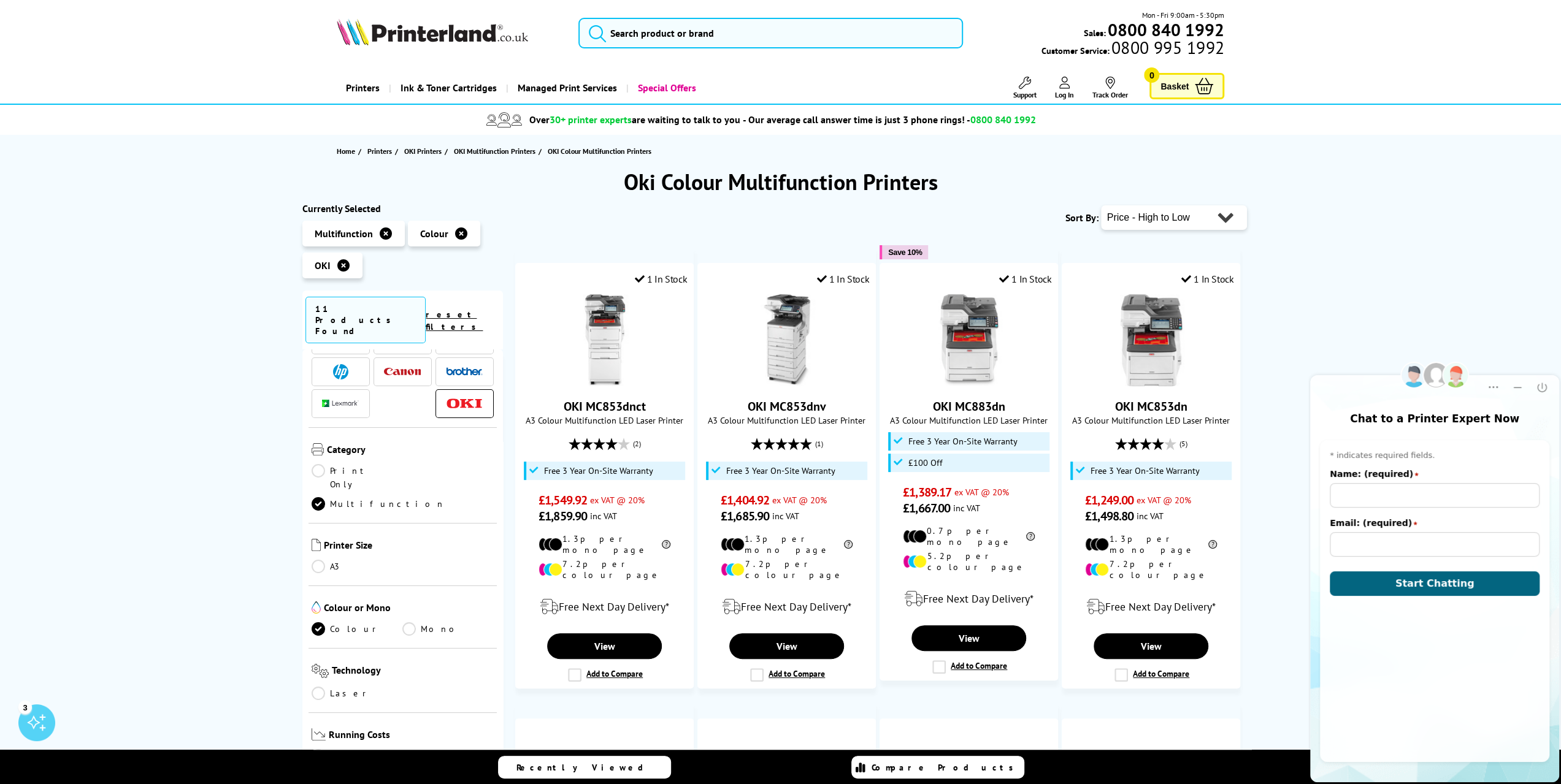
scroll to position [0, 0]
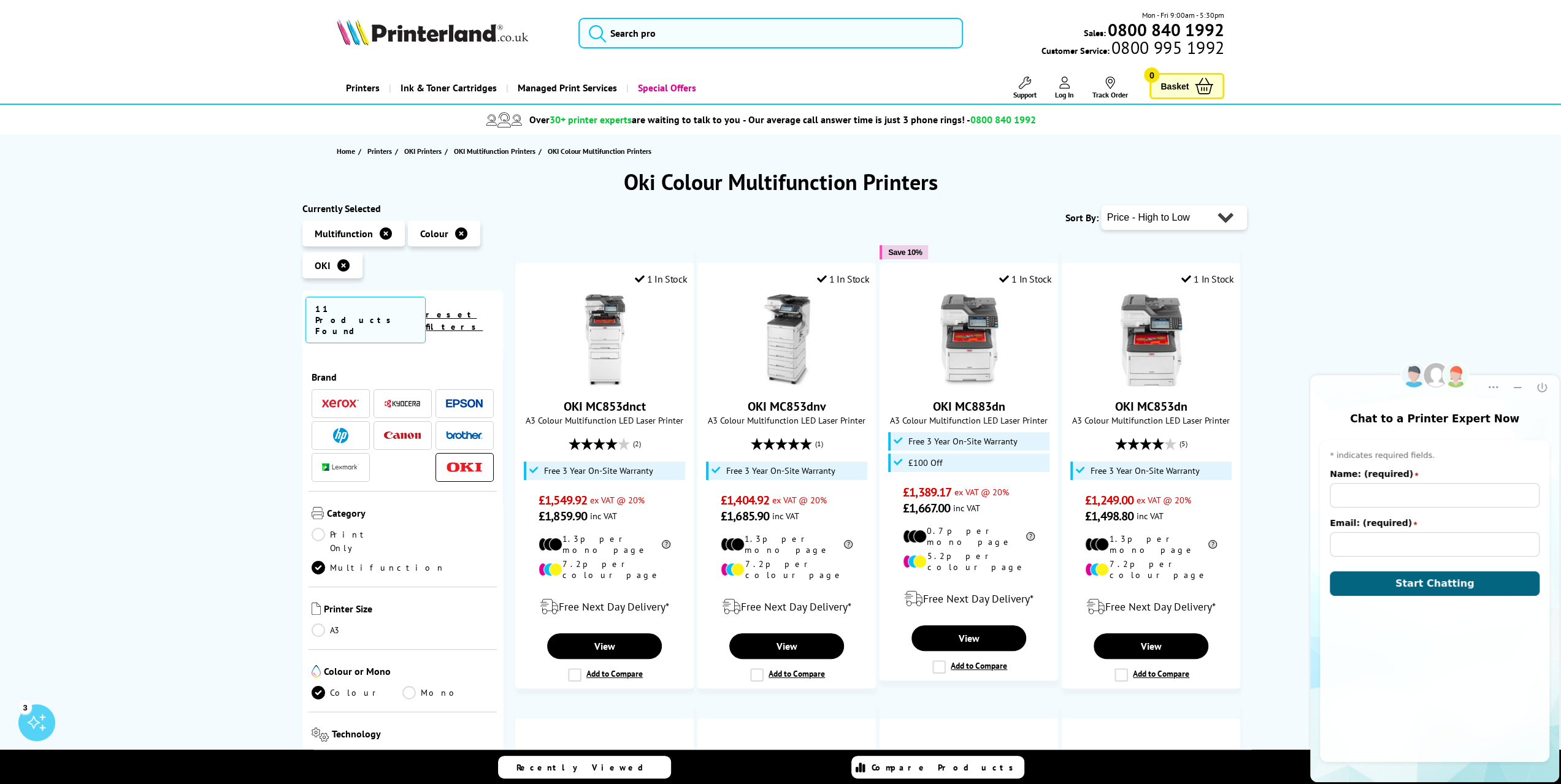
click at [449, 462] on img at bounding box center [465, 467] width 37 height 11
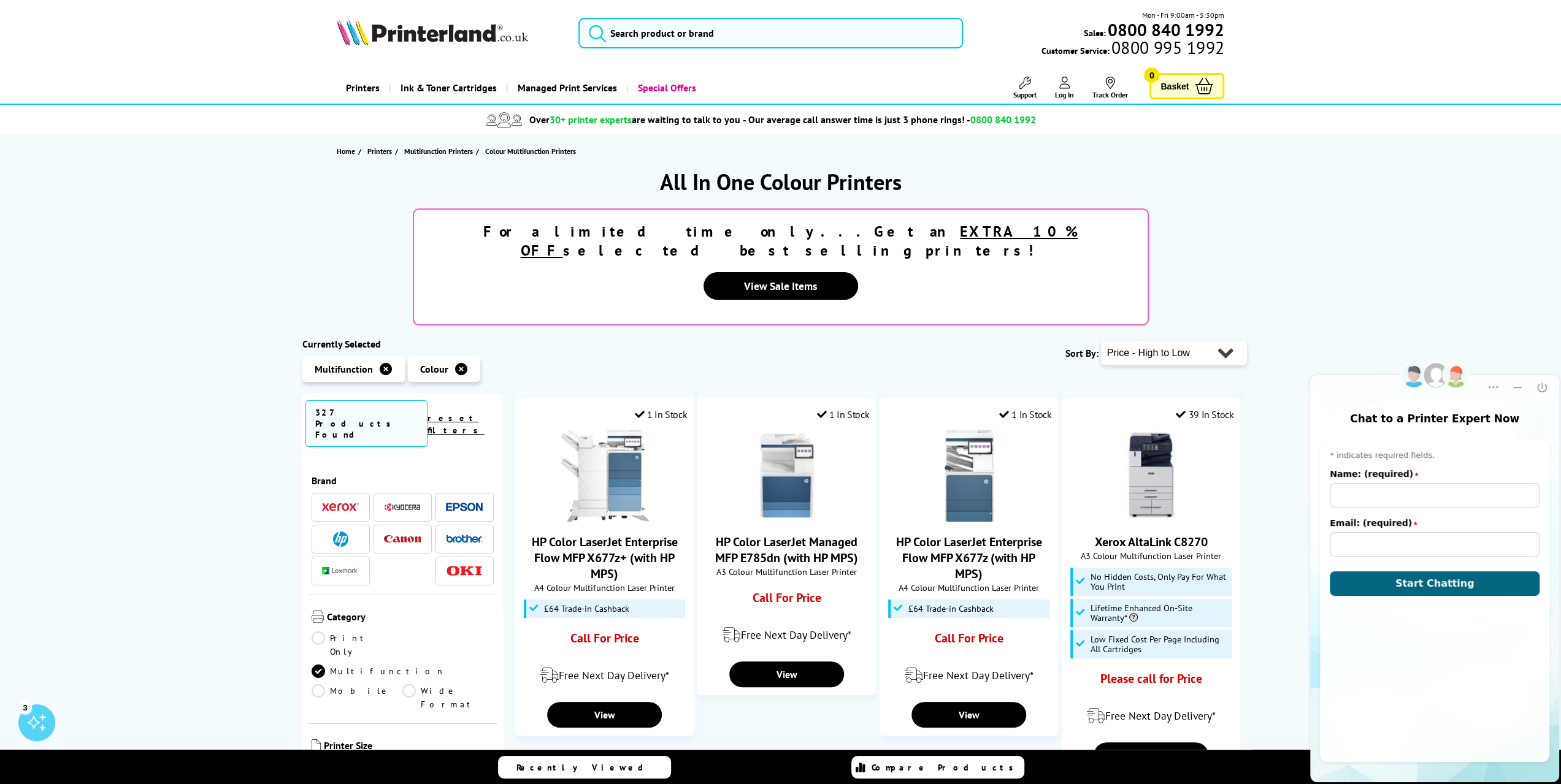
click at [346, 502] on img at bounding box center [340, 506] width 37 height 9
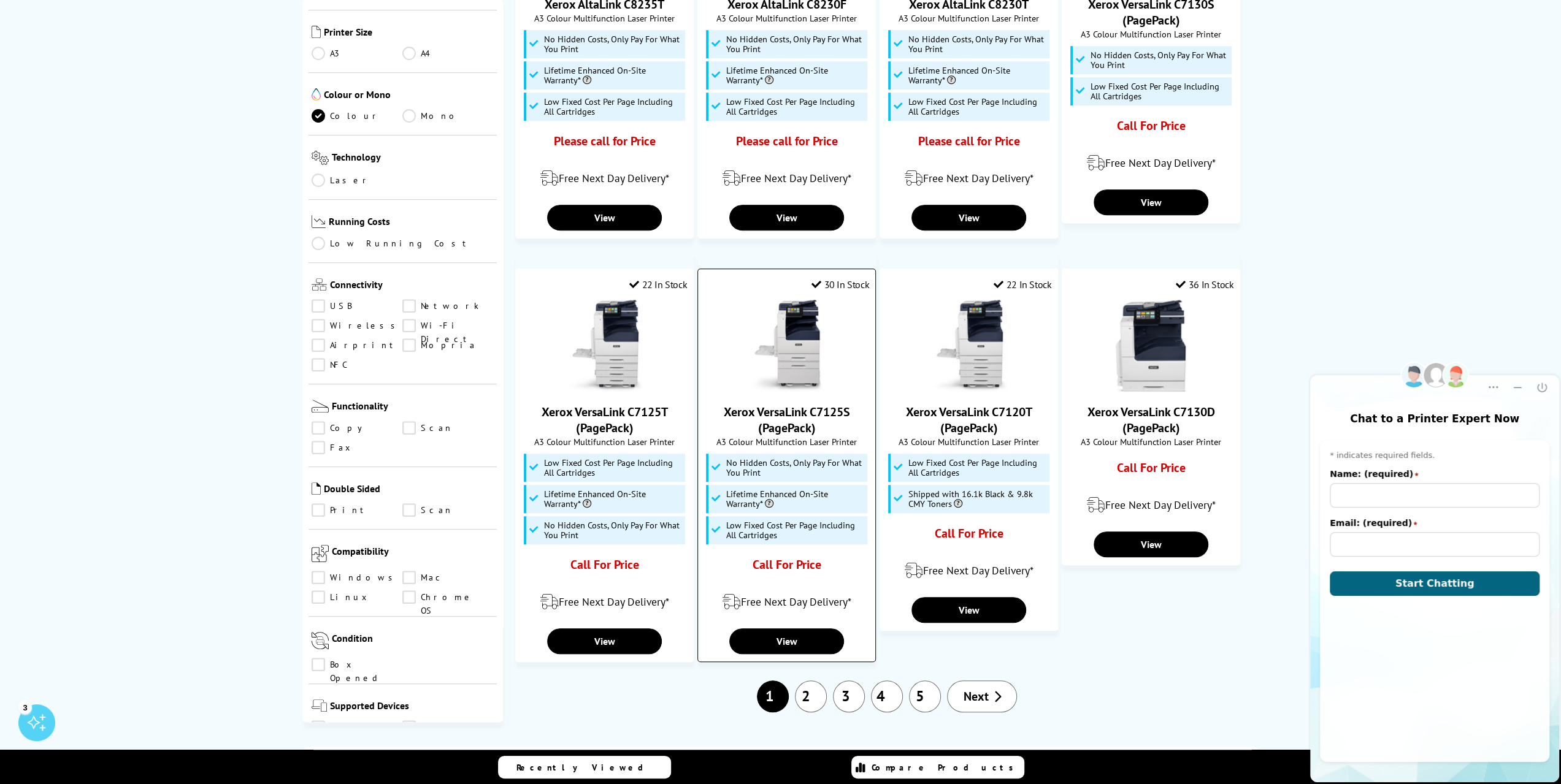
scroll to position [980, 0]
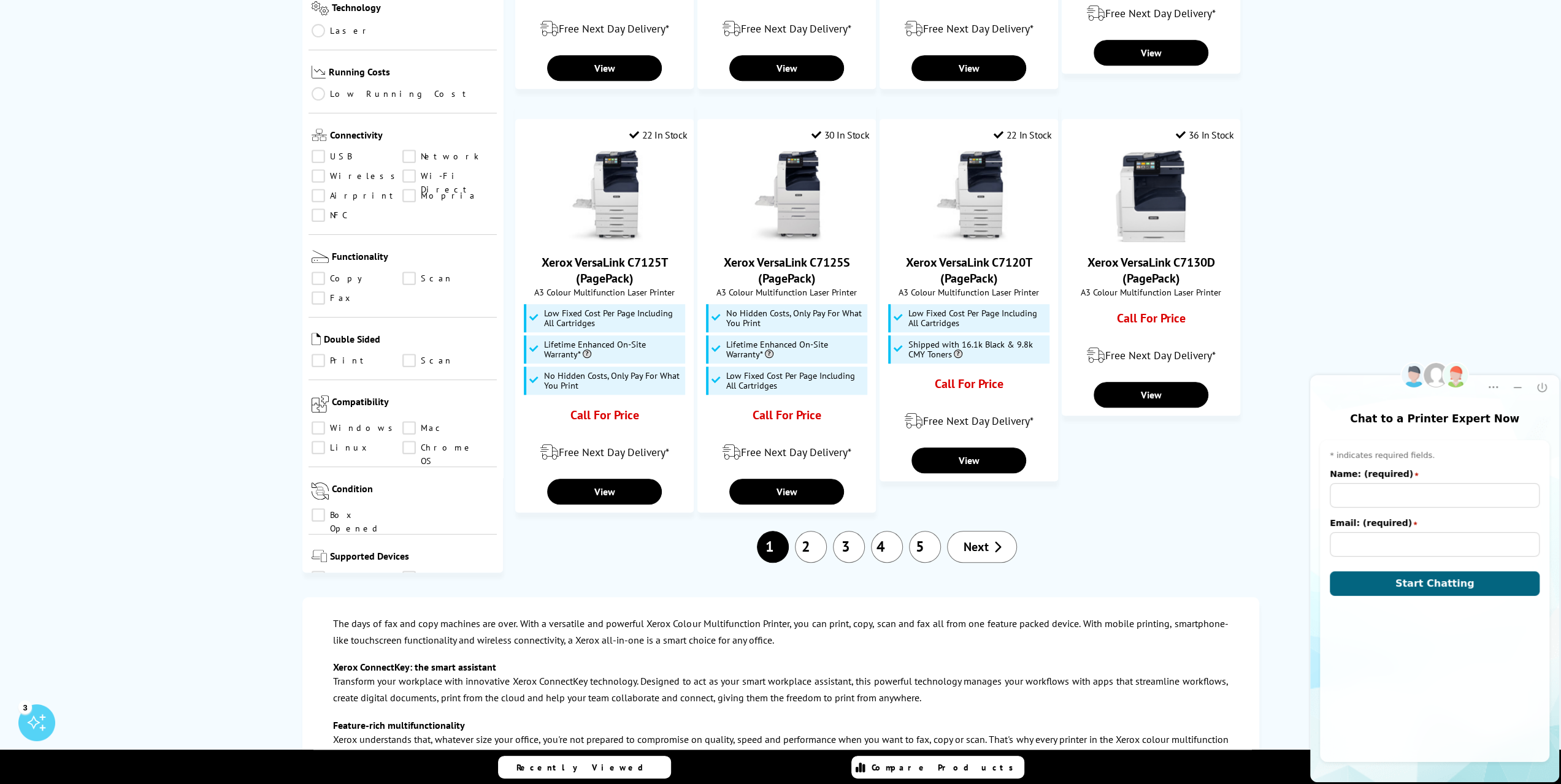
click at [810, 538] on link "2" at bounding box center [811, 546] width 32 height 32
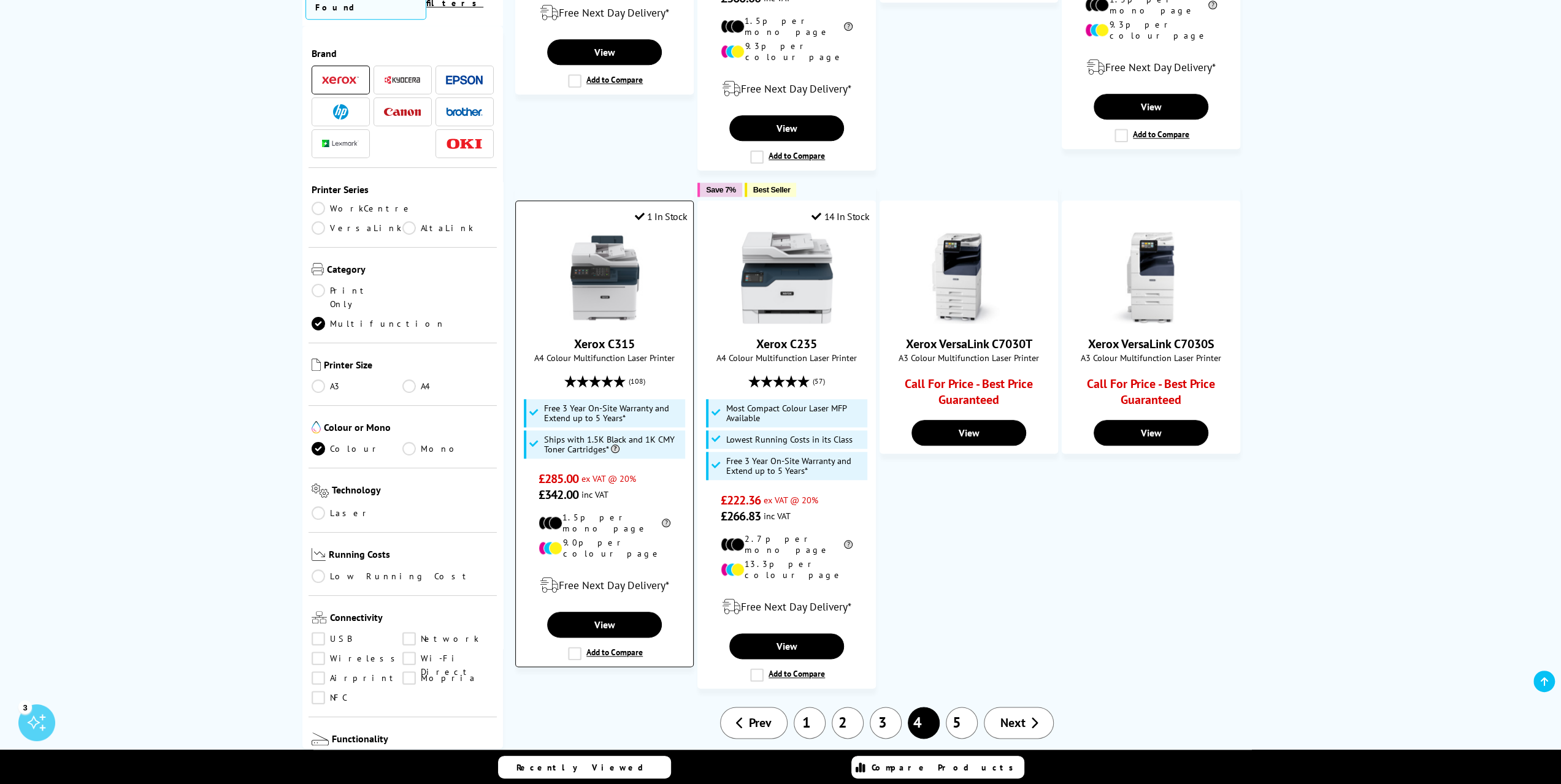
scroll to position [1104, 0]
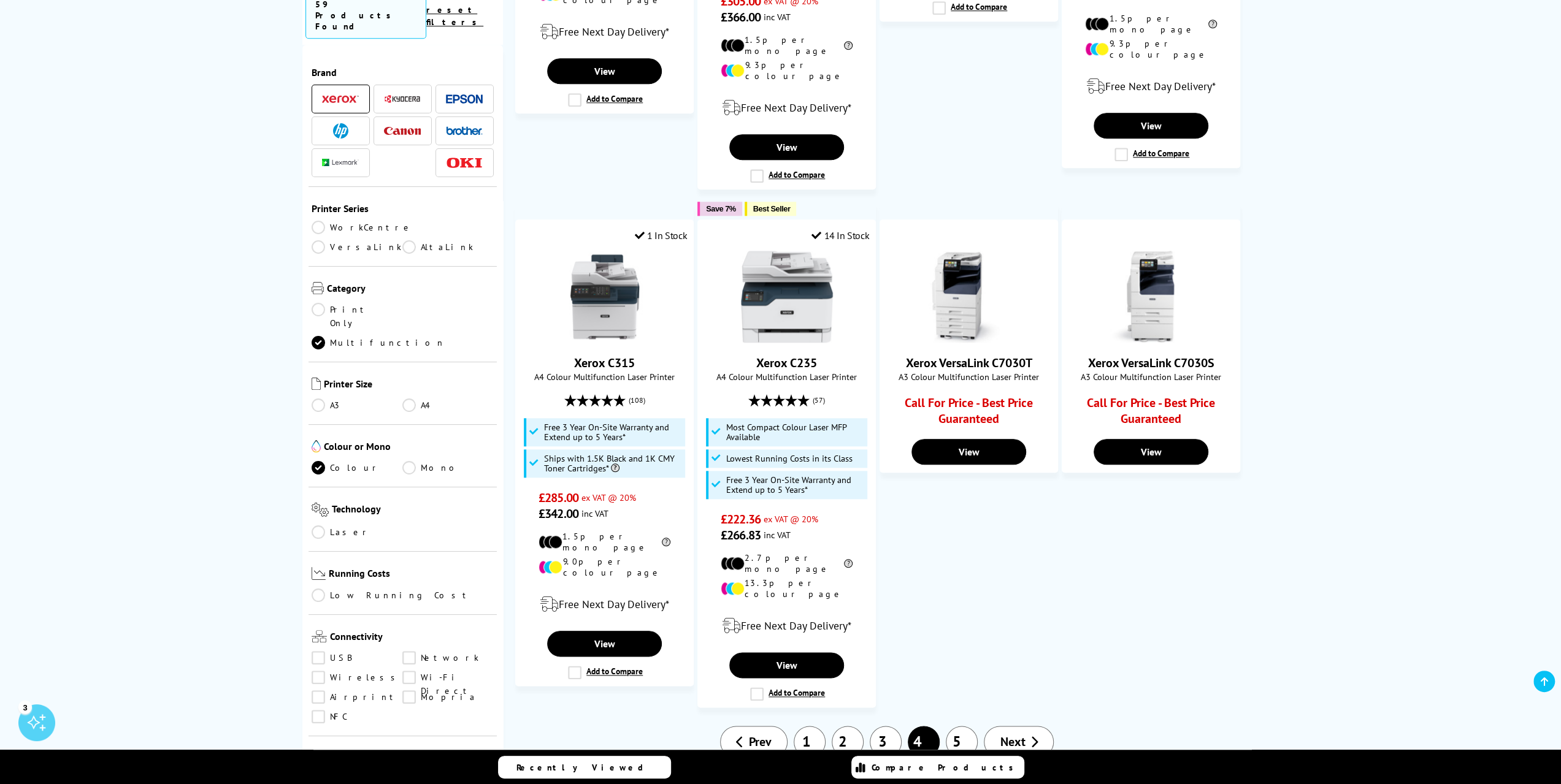
click at [962, 725] on link "5" at bounding box center [961, 741] width 32 height 32
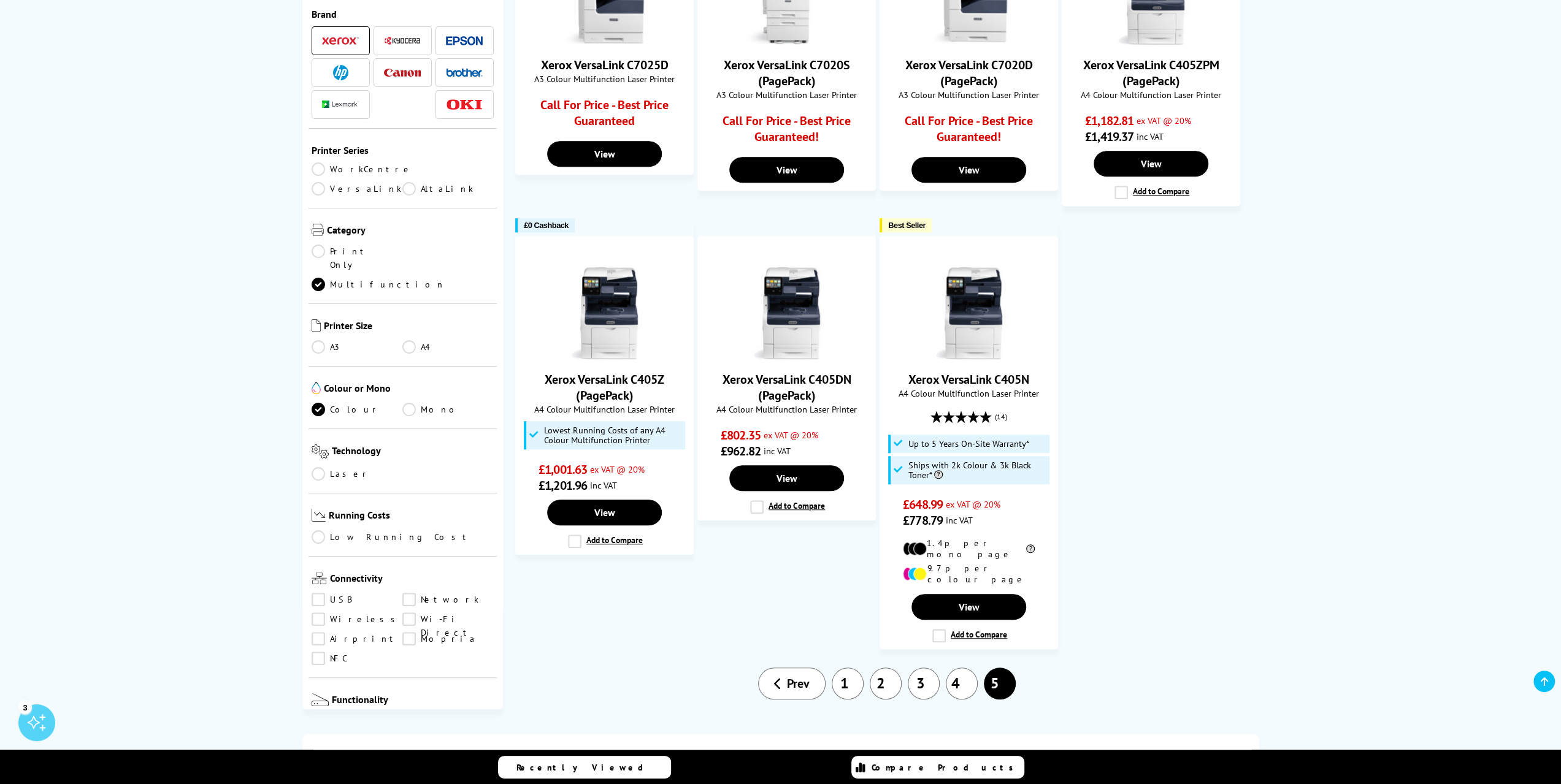
scroll to position [551, 0]
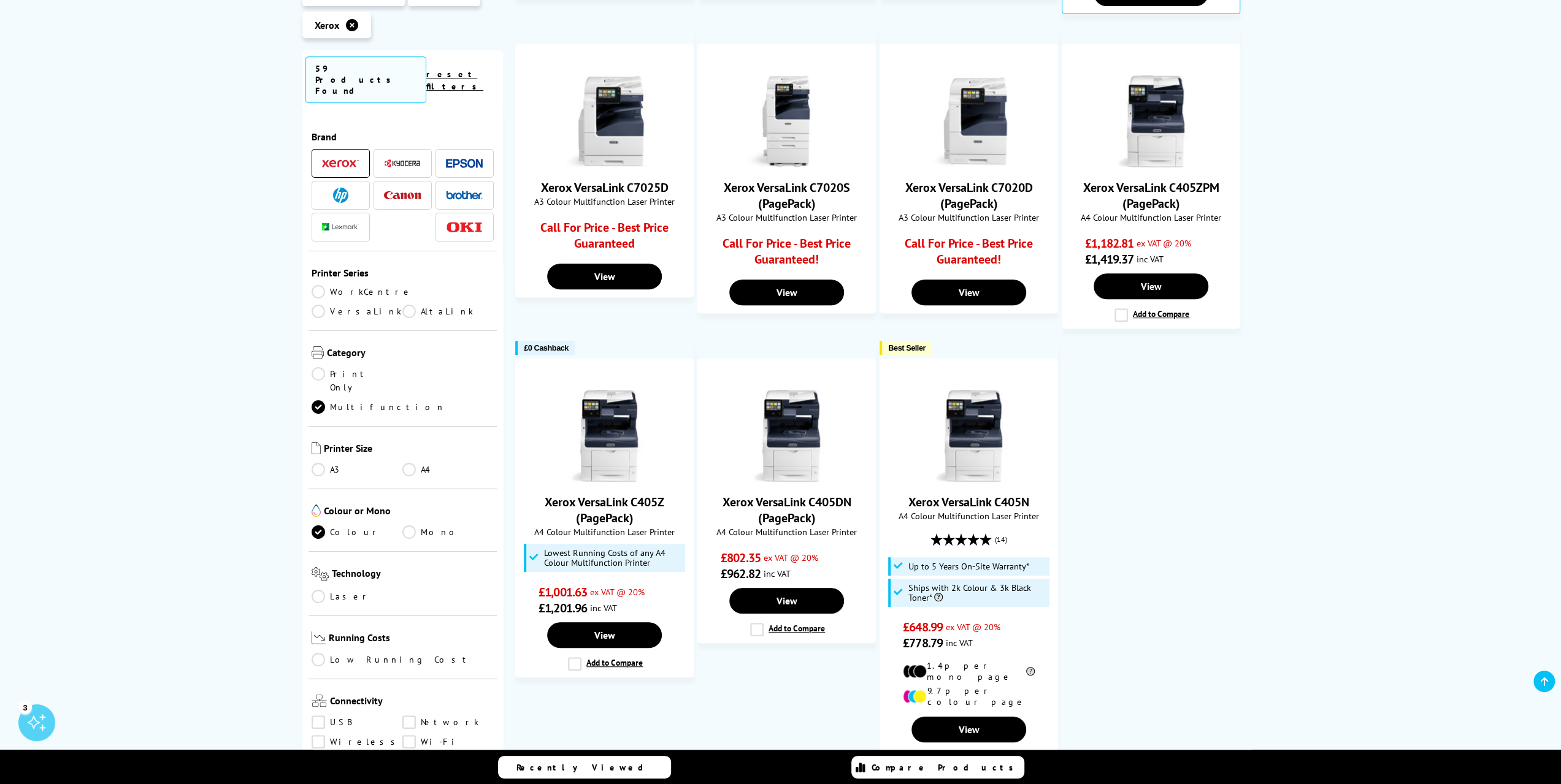
click at [344, 159] on img at bounding box center [340, 163] width 37 height 9
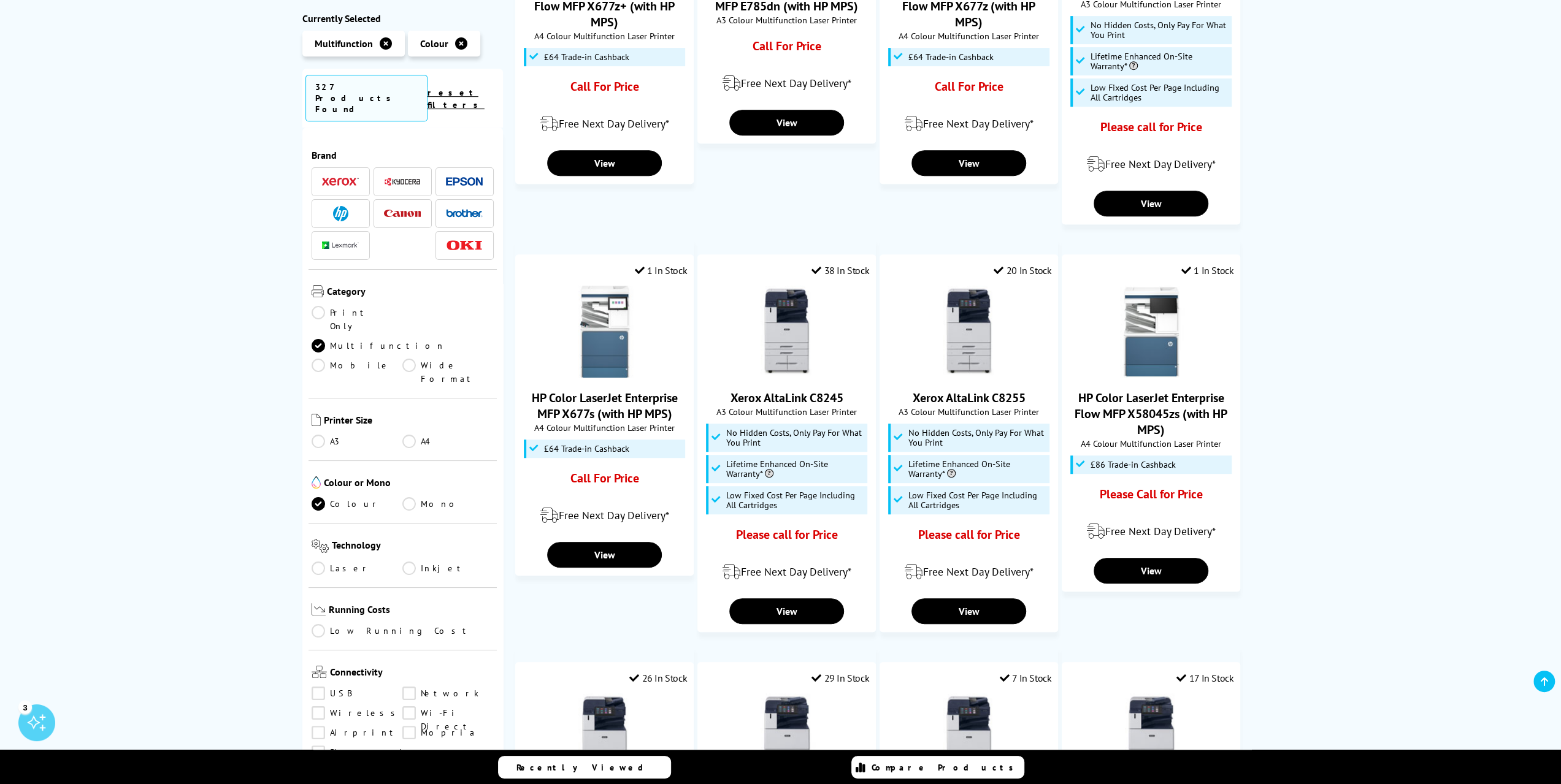
click at [398, 209] on img at bounding box center [403, 213] width 37 height 8
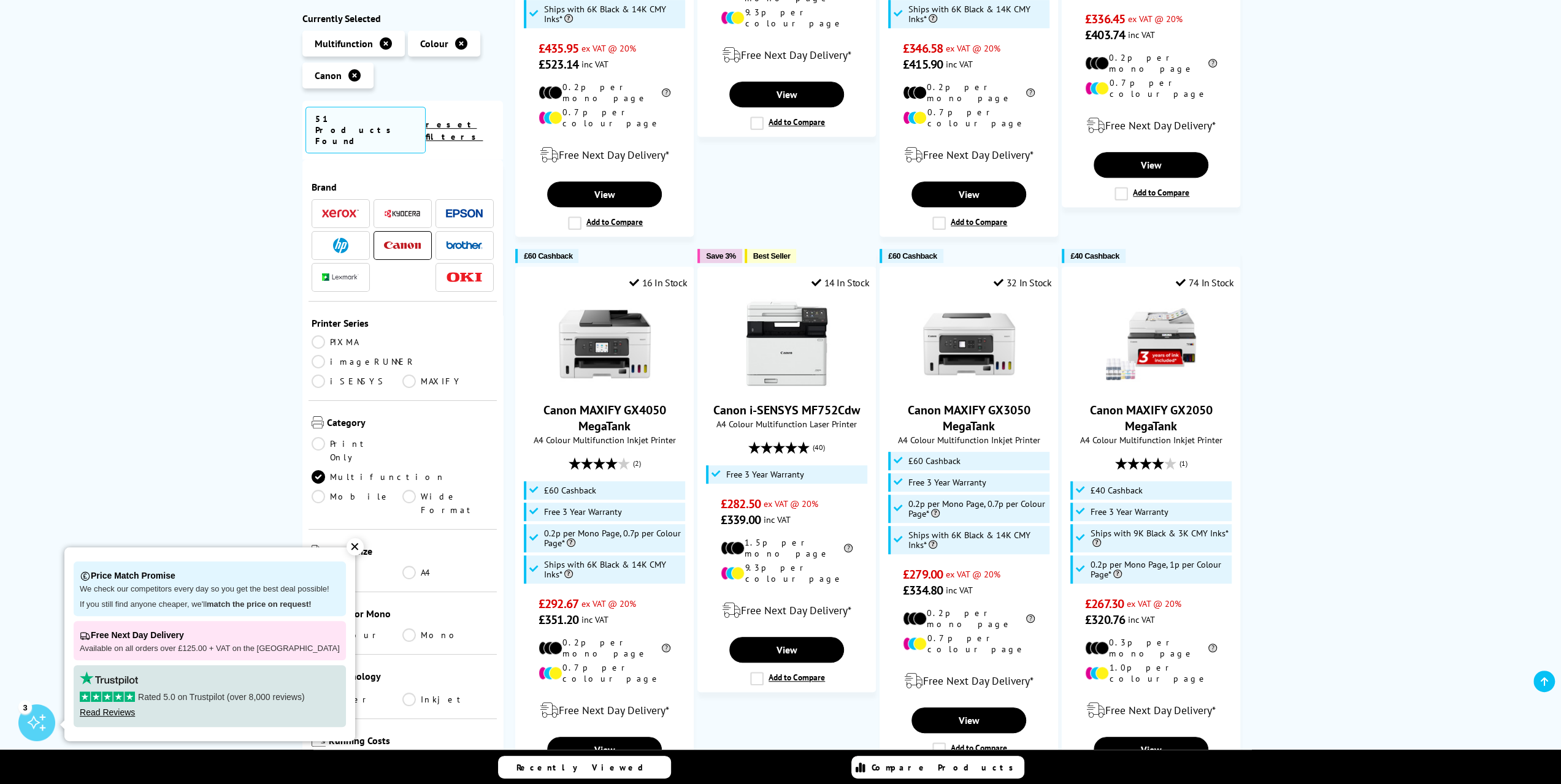
click at [346, 548] on div "✕" at bounding box center [355, 547] width 18 height 18
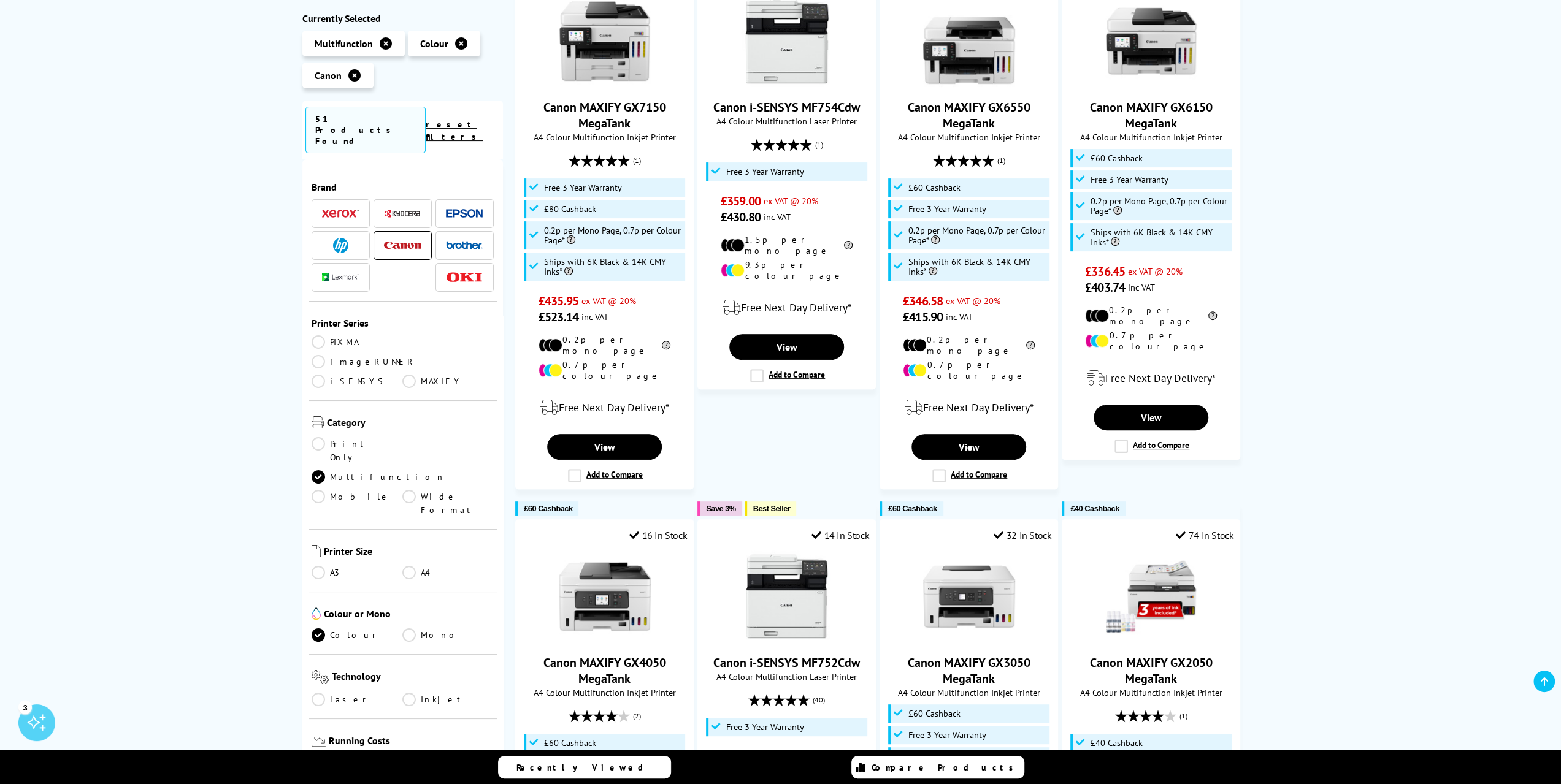
scroll to position [245, 0]
